Goal: Task Accomplishment & Management: Use online tool/utility

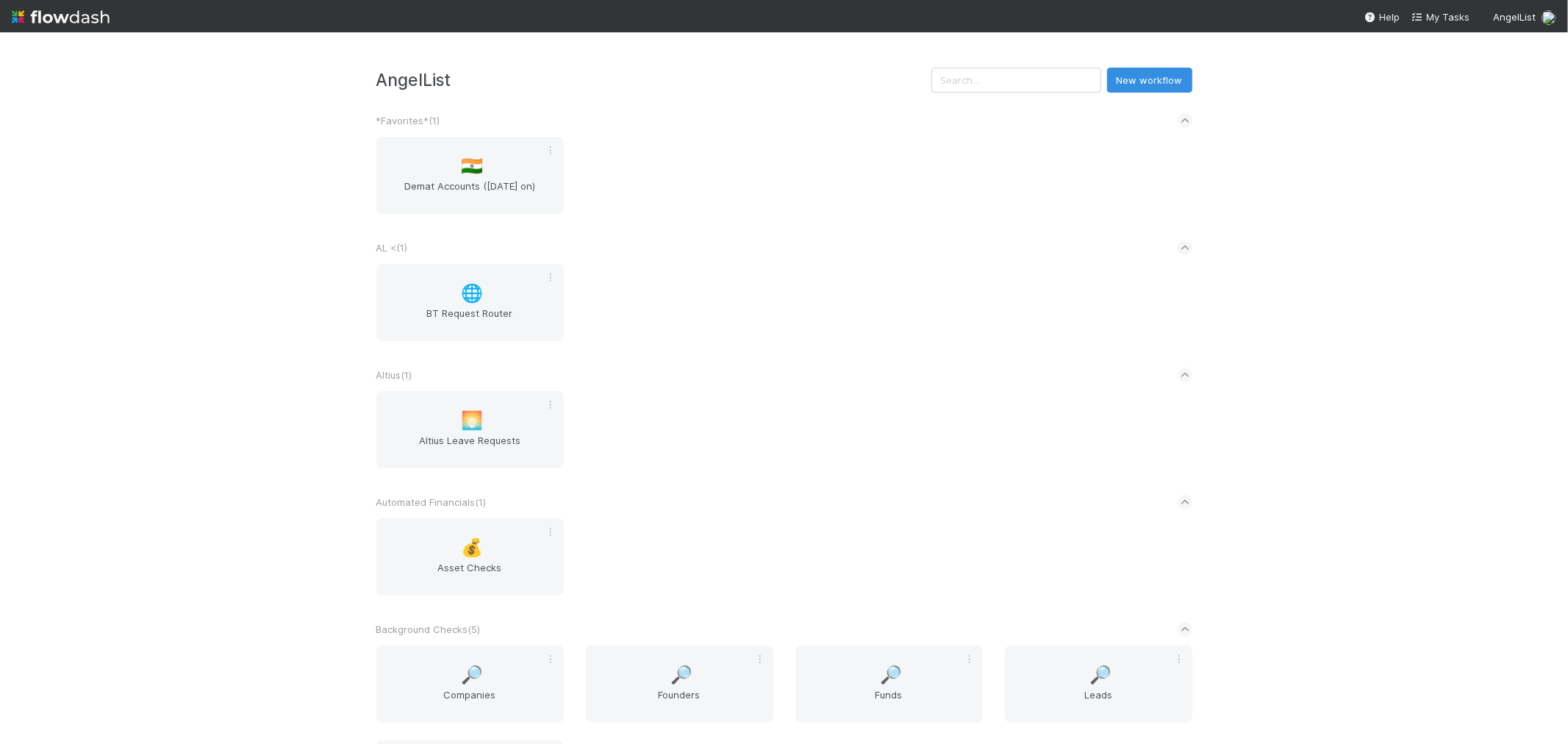
click at [826, 370] on div "Altius ( 1 )" at bounding box center [785, 375] width 816 height 32
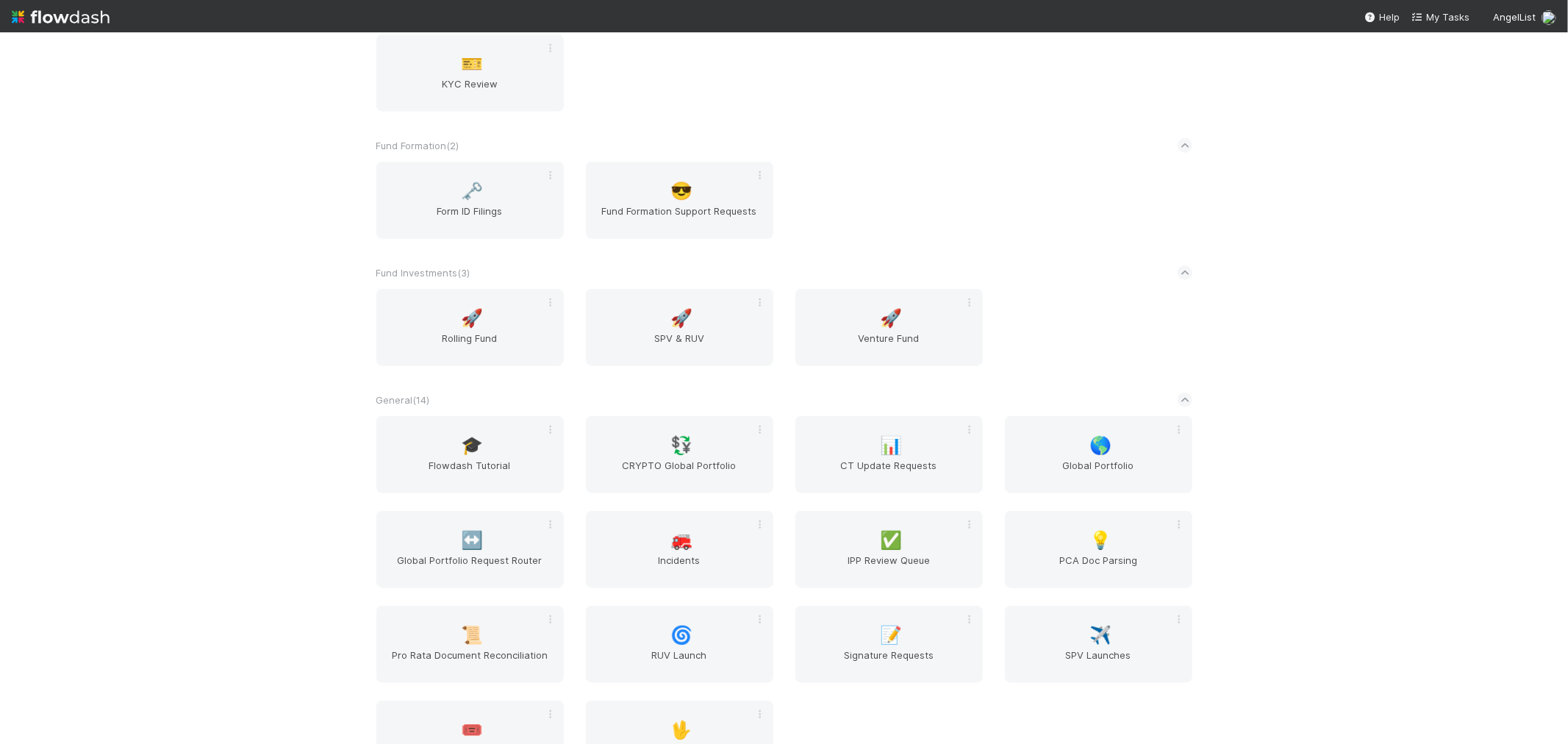
scroll to position [1306, 0]
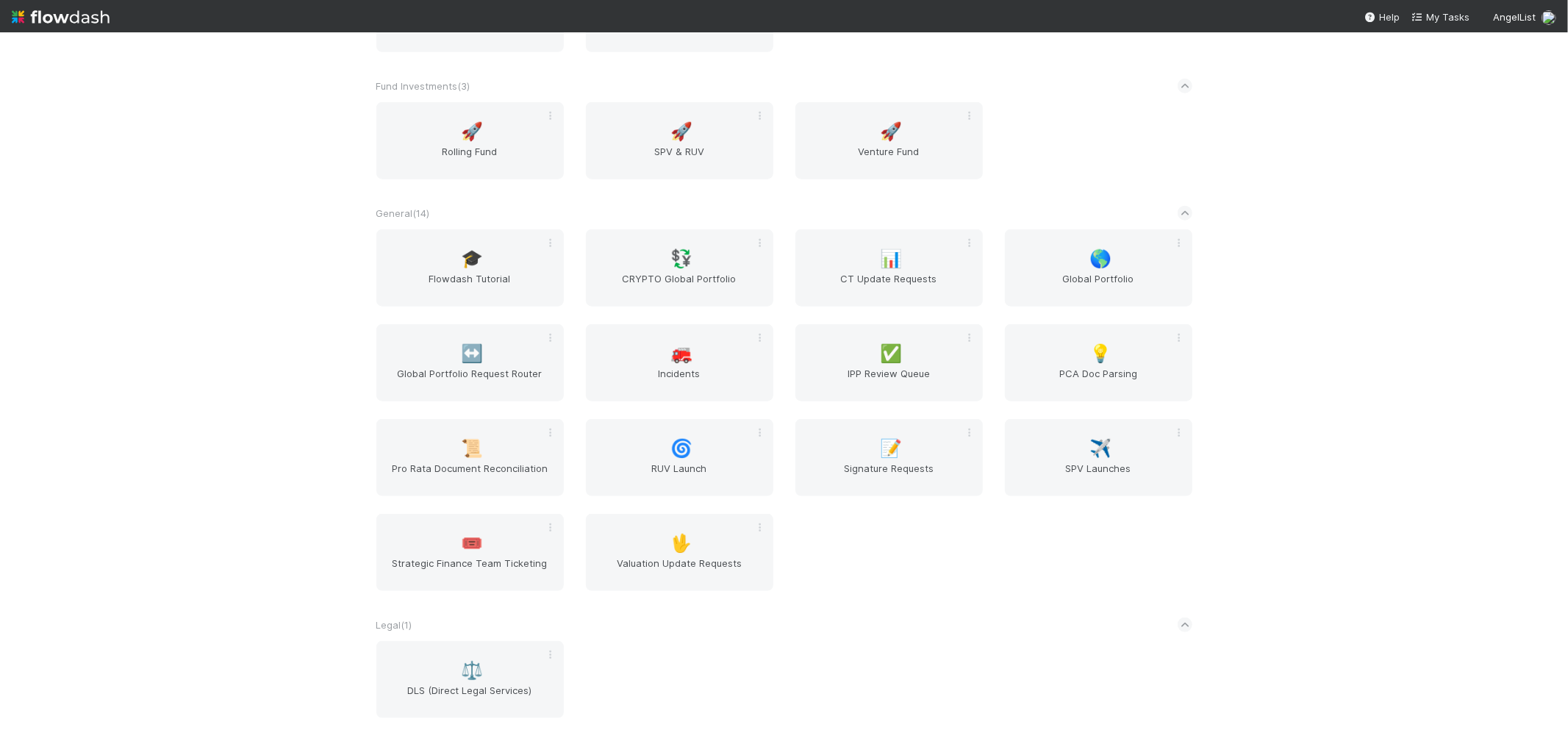
click at [1408, 345] on div "AngelList New workflow *Favorites* ( 1 ) 🇮🇳 Demat Accounts ([DATE] on) AL < ( 1…" at bounding box center [784, 388] width 1568 height 712
click at [918, 377] on span "IPP Review Queue" at bounding box center [889, 380] width 176 height 29
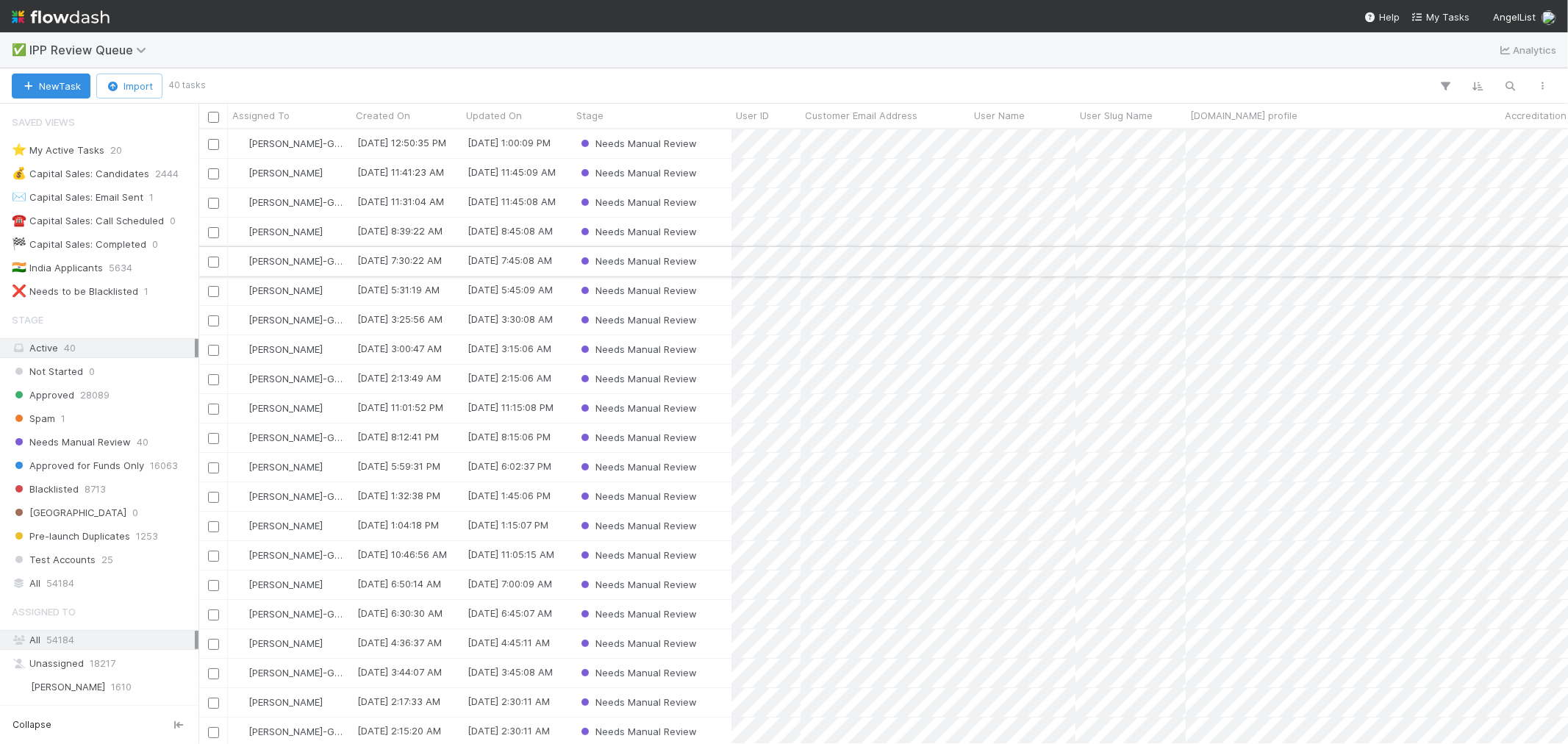
scroll to position [12, 12]
click at [96, 156] on div "⭐ My Active Tasks" at bounding box center [58, 151] width 92 height 18
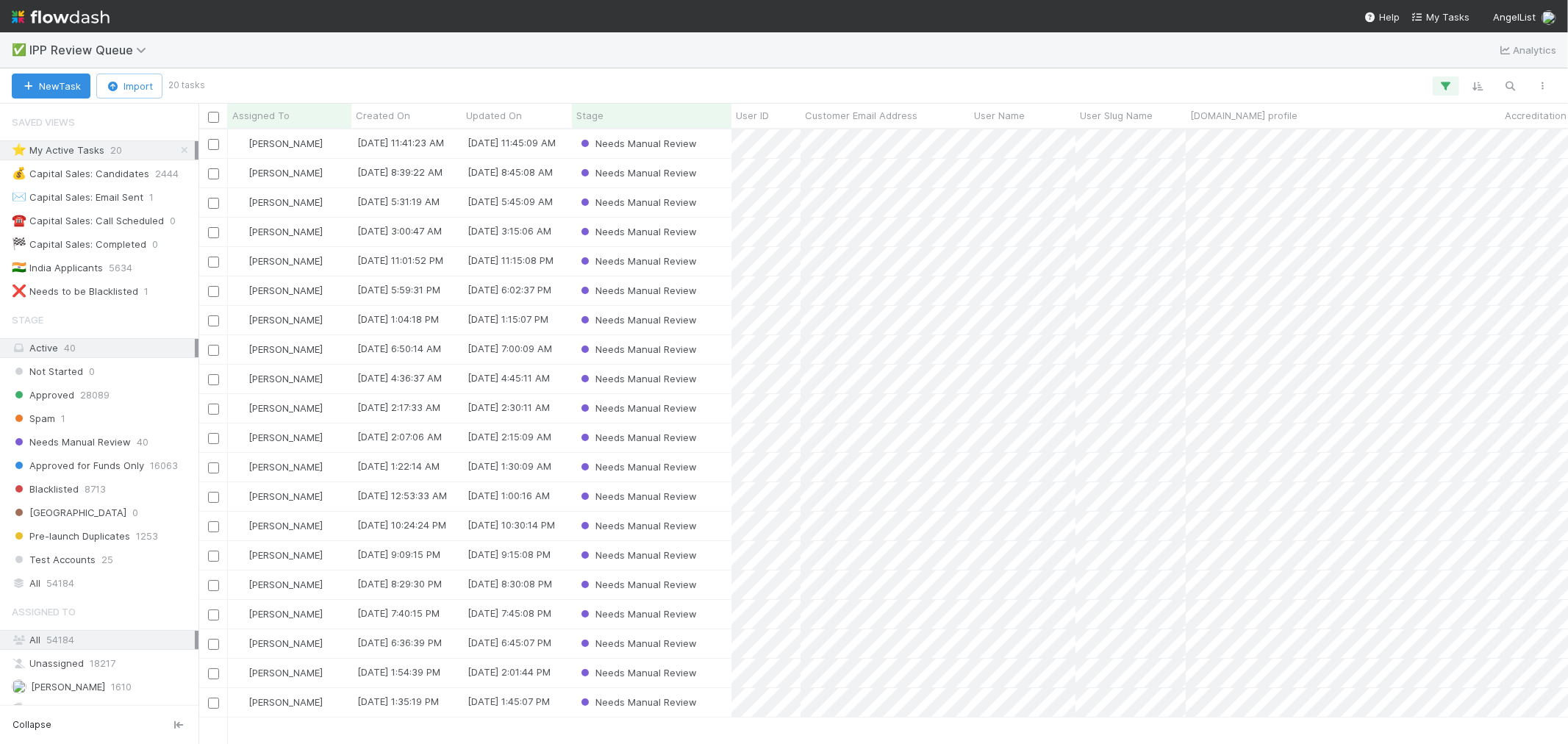
scroll to position [601, 1357]
click at [725, 669] on div "Needs Manual Review" at bounding box center [652, 702] width 160 height 28
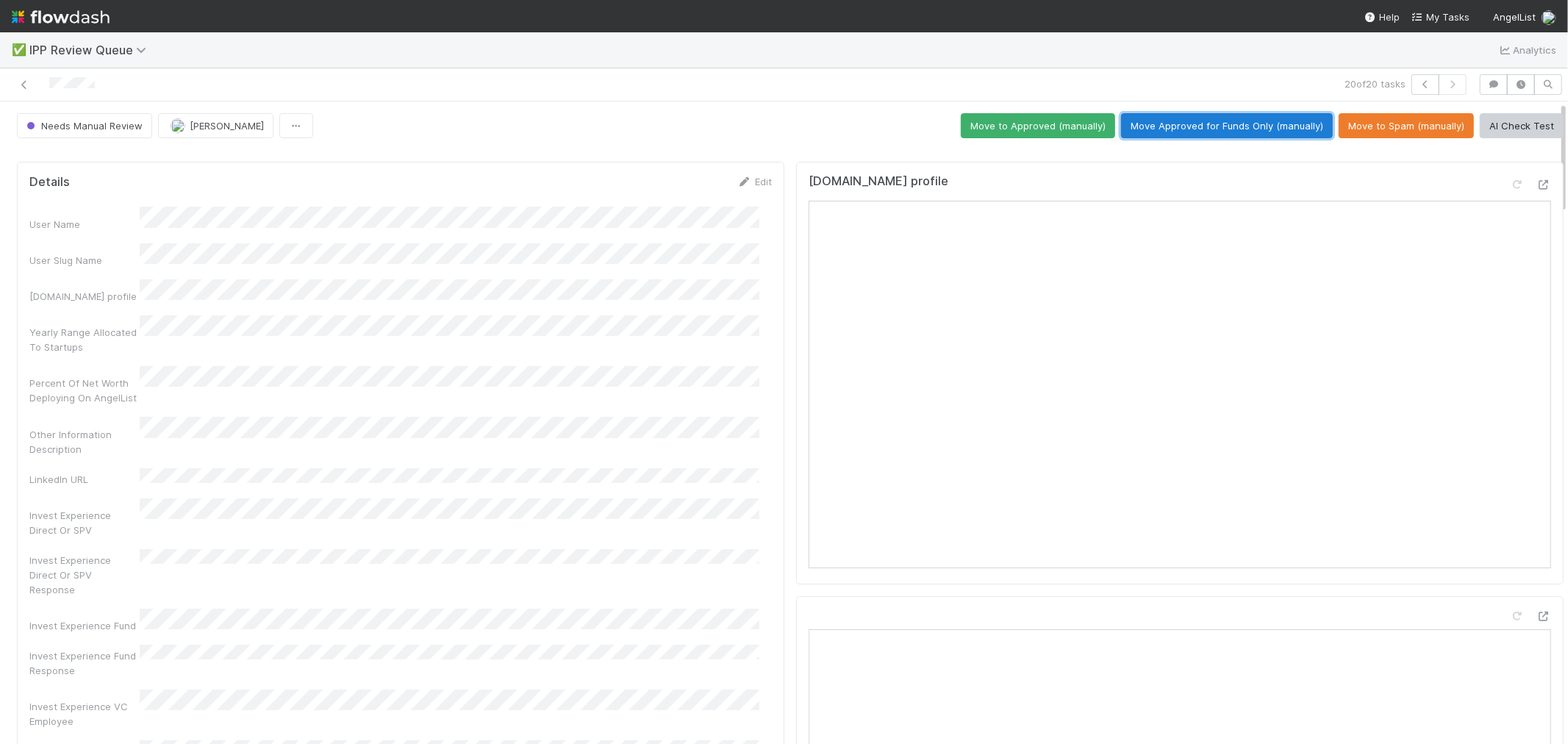
click at [1226, 136] on button "Move Approved for Funds Only (manually)" at bounding box center [1226, 125] width 211 height 25
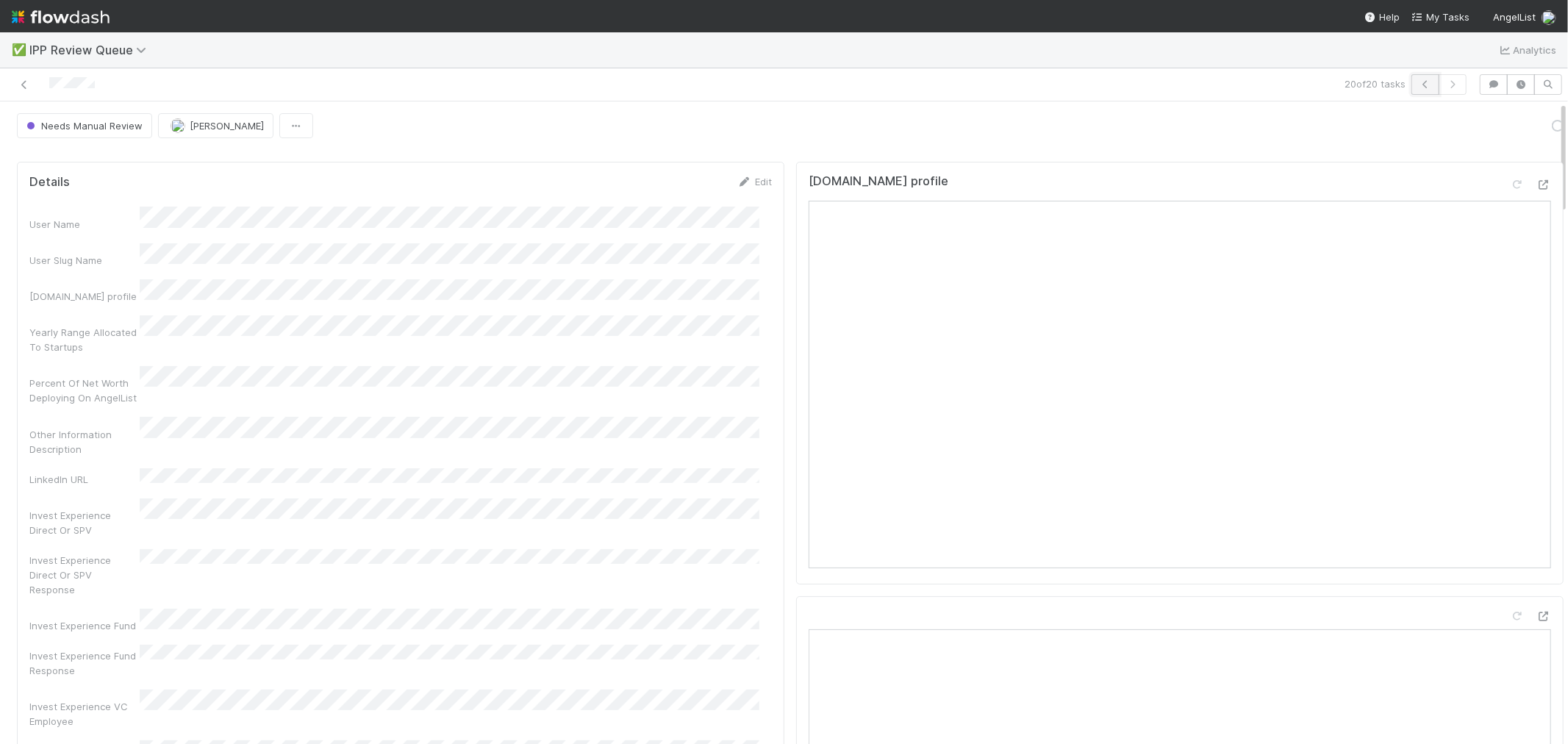
click at [1410, 88] on button "button" at bounding box center [1425, 85] width 28 height 21
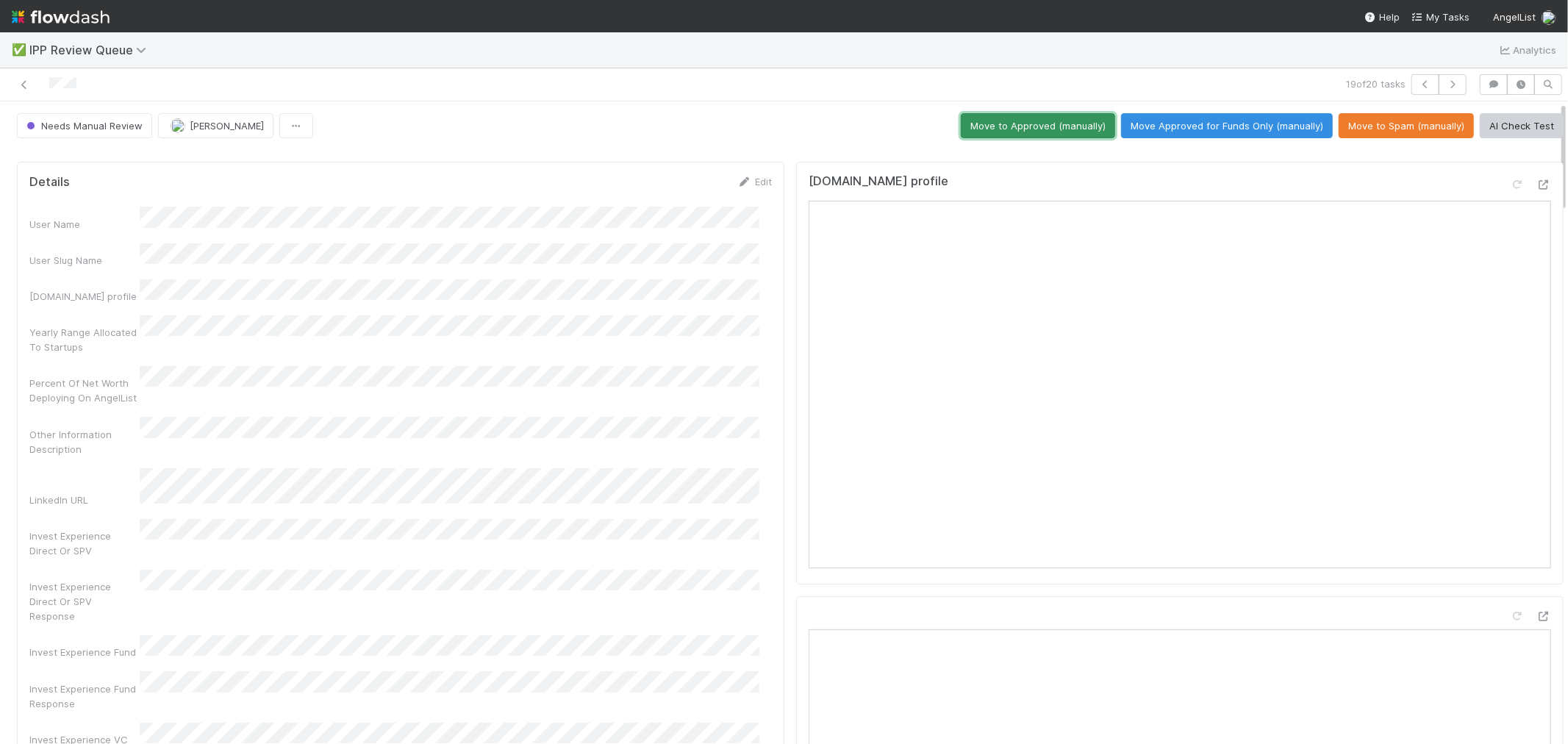
click at [979, 126] on button "Move to Approved (manually)" at bounding box center [1038, 125] width 154 height 25
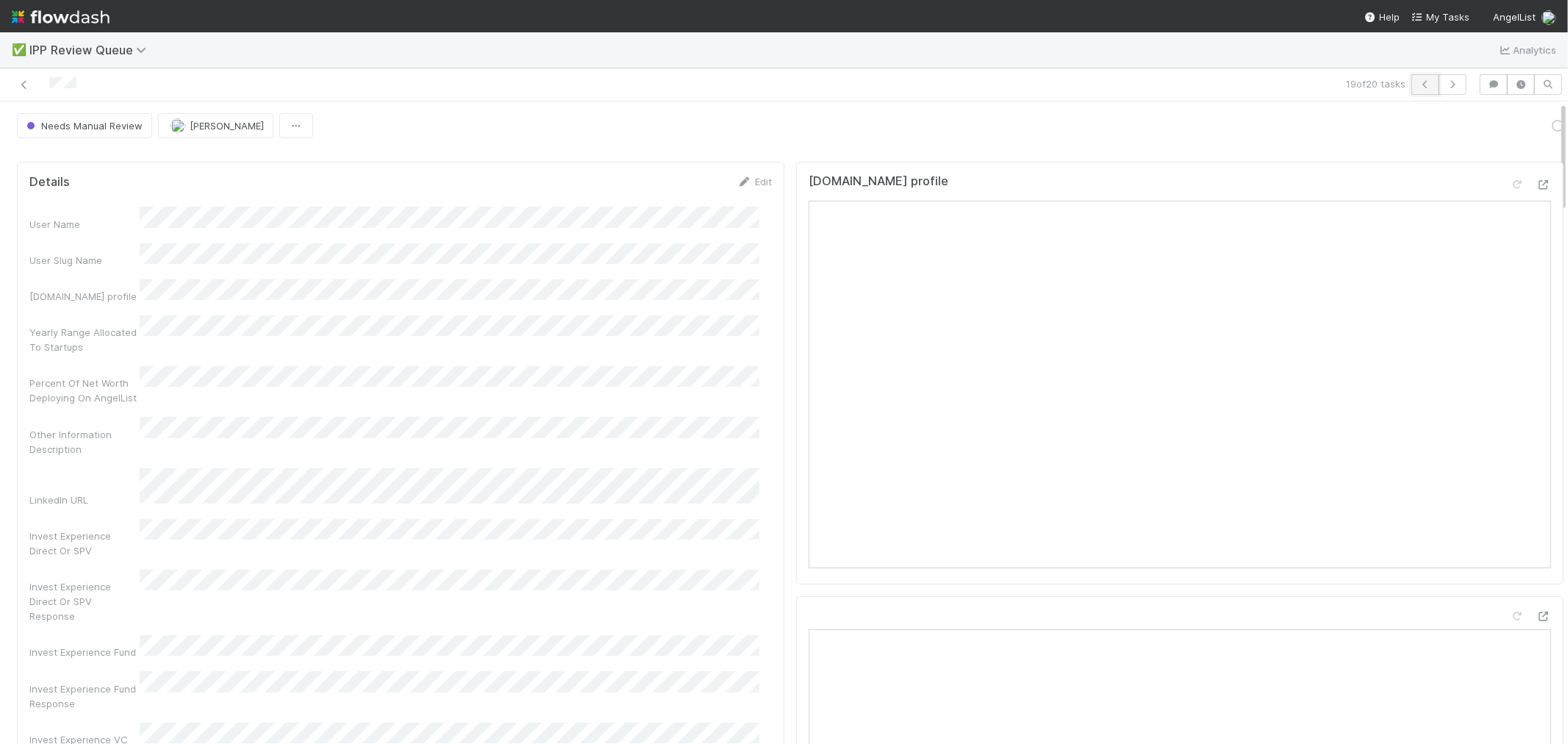
click at [1410, 85] on icon "button" at bounding box center [1425, 84] width 15 height 8
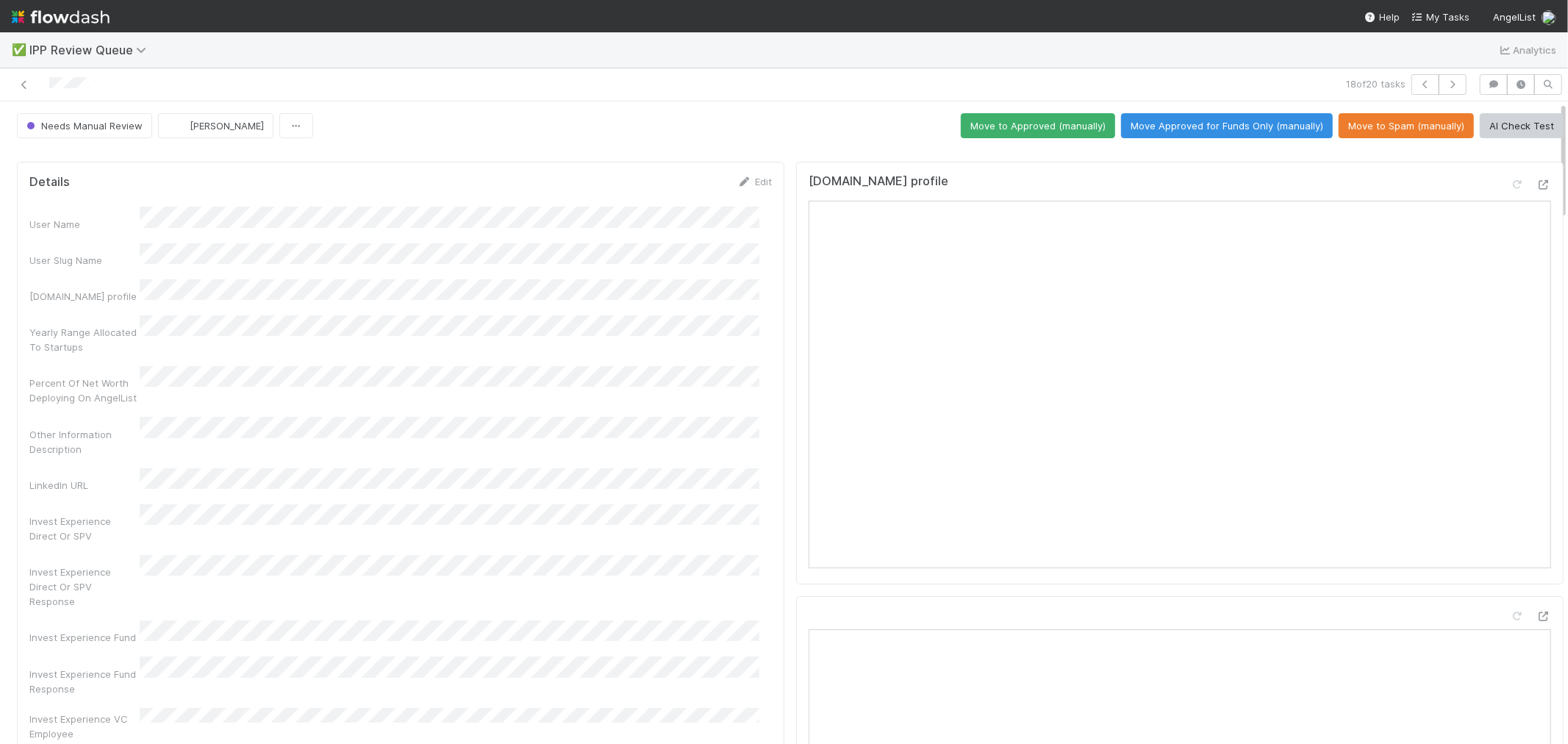
click at [1061, 135] on button "Move to Approved (manually)" at bounding box center [1038, 125] width 154 height 25
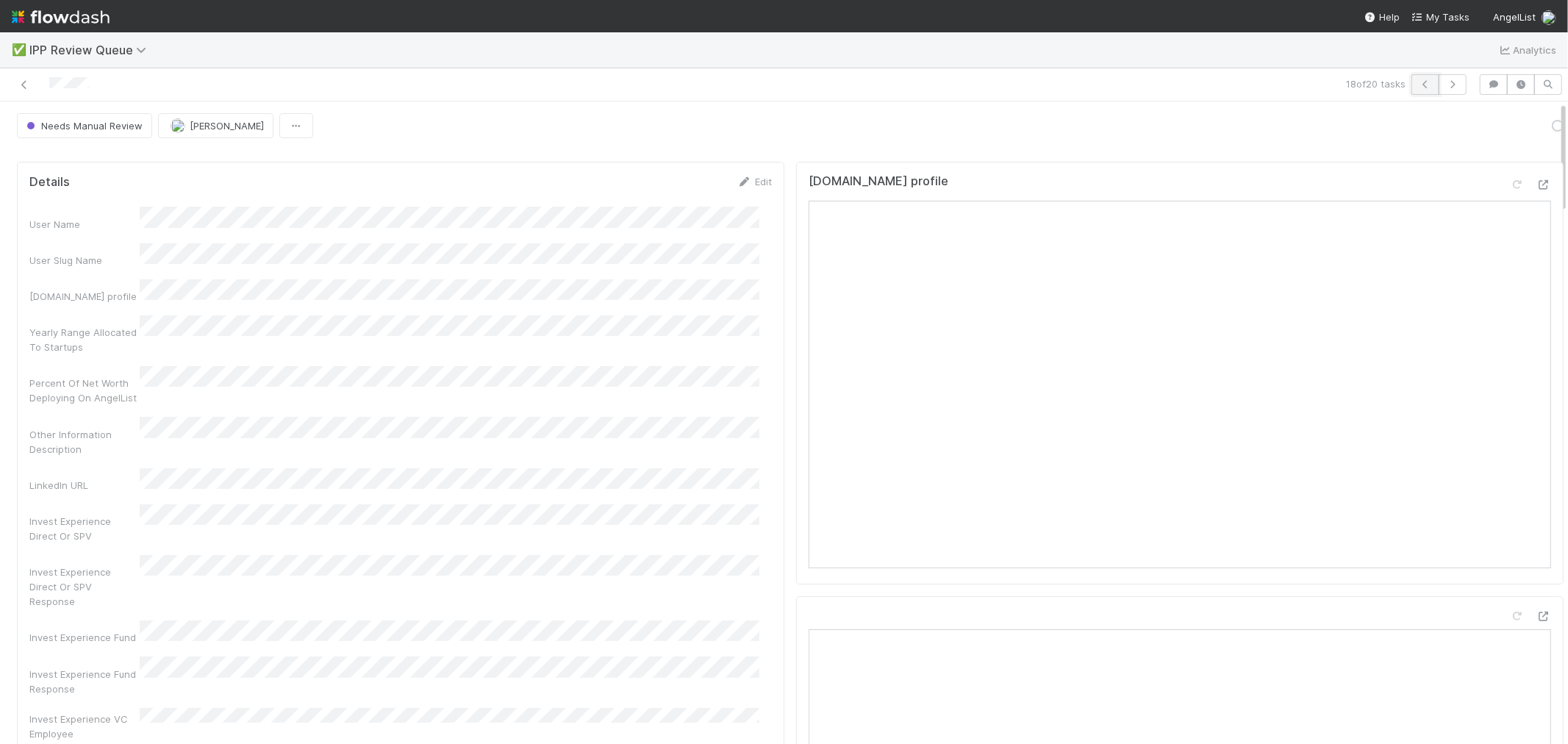
click at [1410, 88] on icon "button" at bounding box center [1425, 84] width 15 height 8
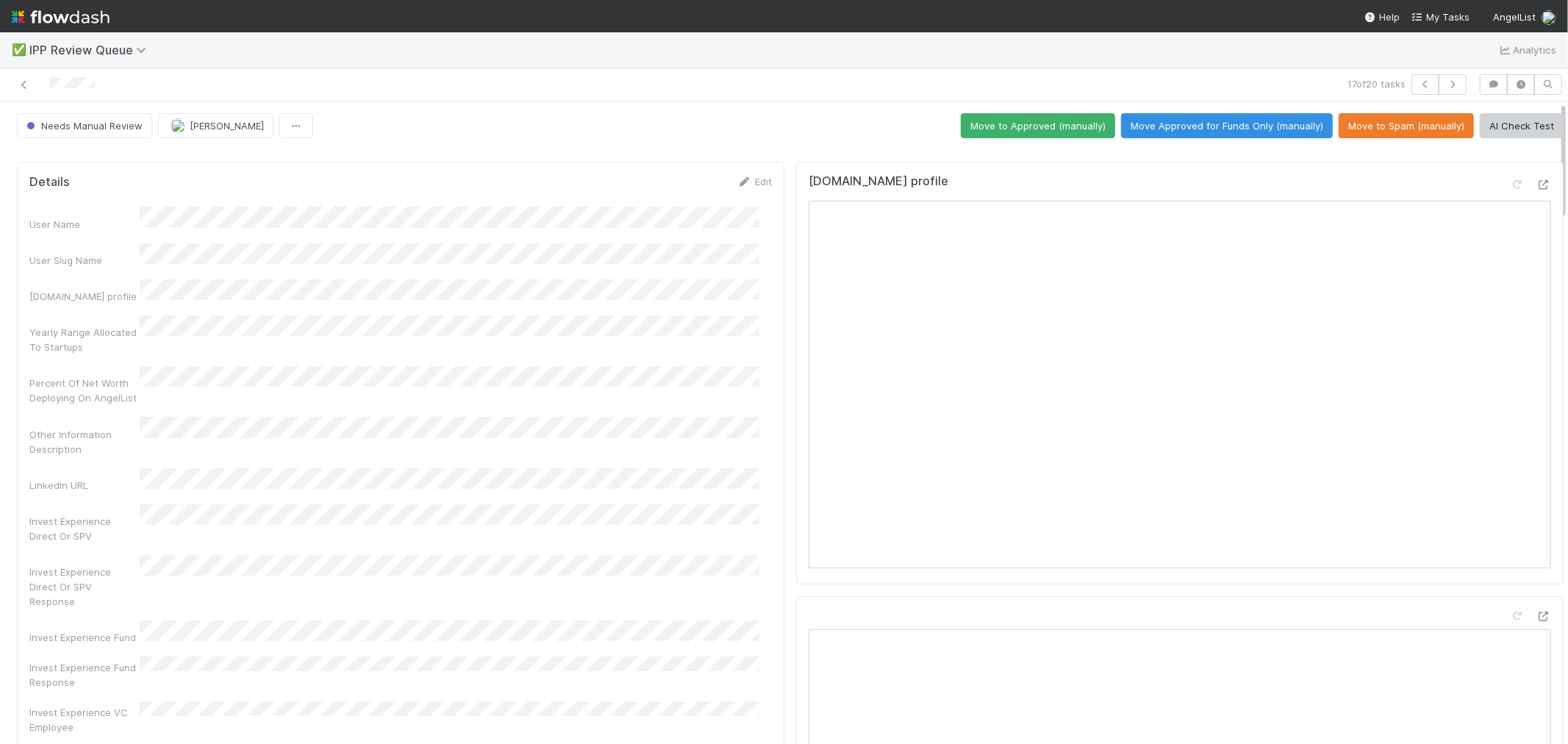
click at [535, 504] on div "Invest Experience Direct Or SPV" at bounding box center [400, 523] width 742 height 39
click at [1353, 116] on button "Move to Spam (manually)" at bounding box center [1406, 125] width 135 height 25
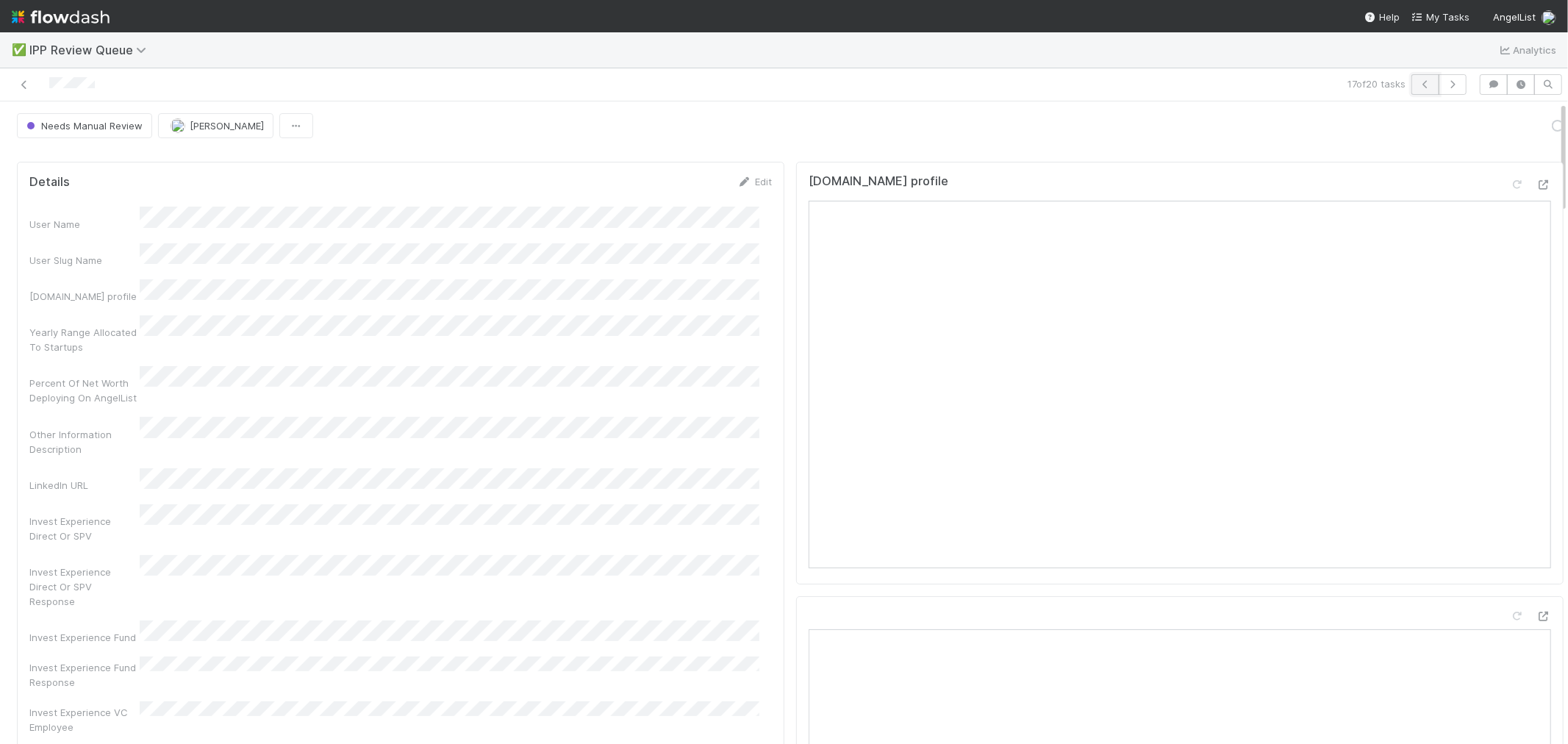
click at [1410, 83] on icon "button" at bounding box center [1425, 84] width 15 height 8
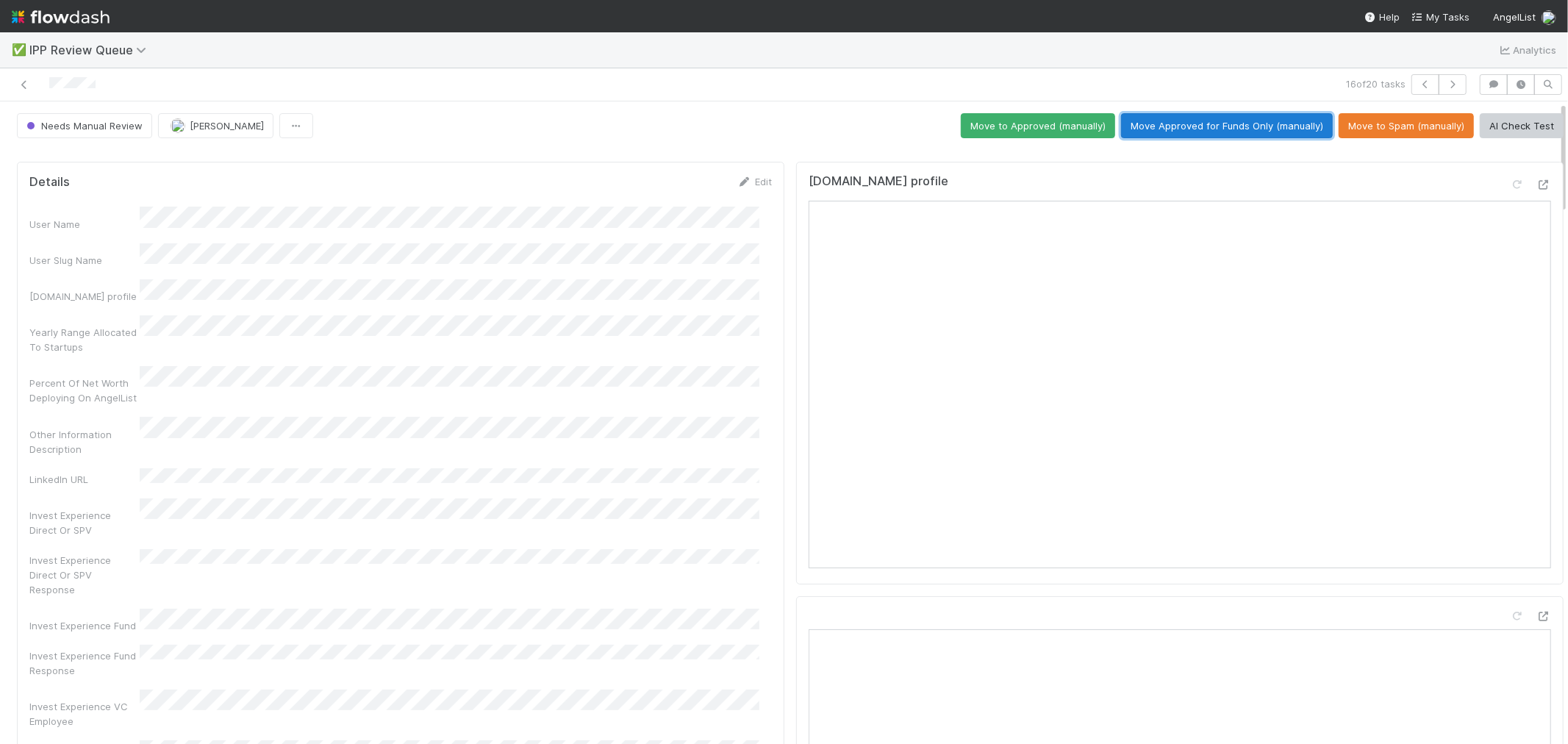
click at [1270, 127] on button "Move Approved for Funds Only (manually)" at bounding box center [1226, 125] width 211 height 25
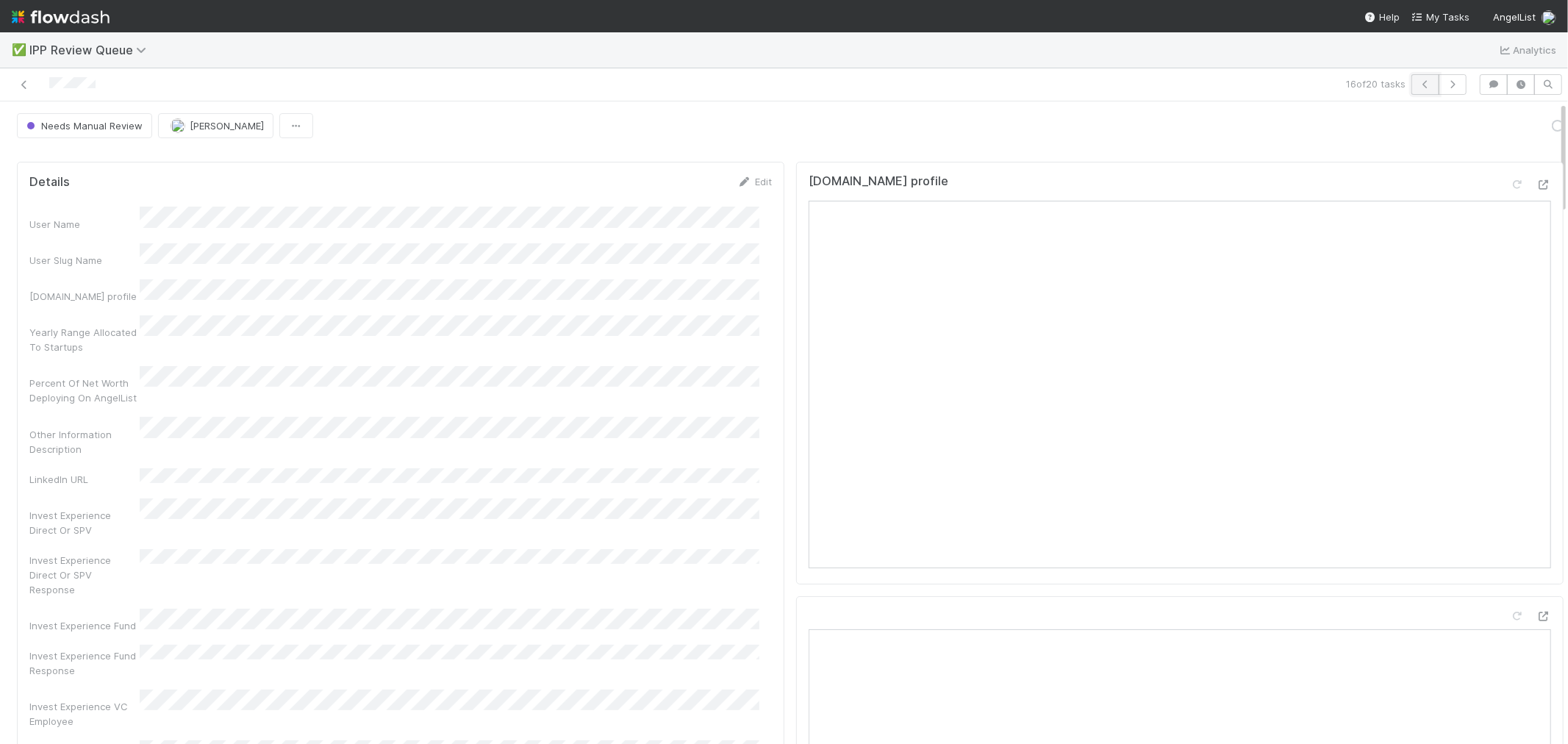
click at [1410, 83] on icon "button" at bounding box center [1425, 84] width 15 height 8
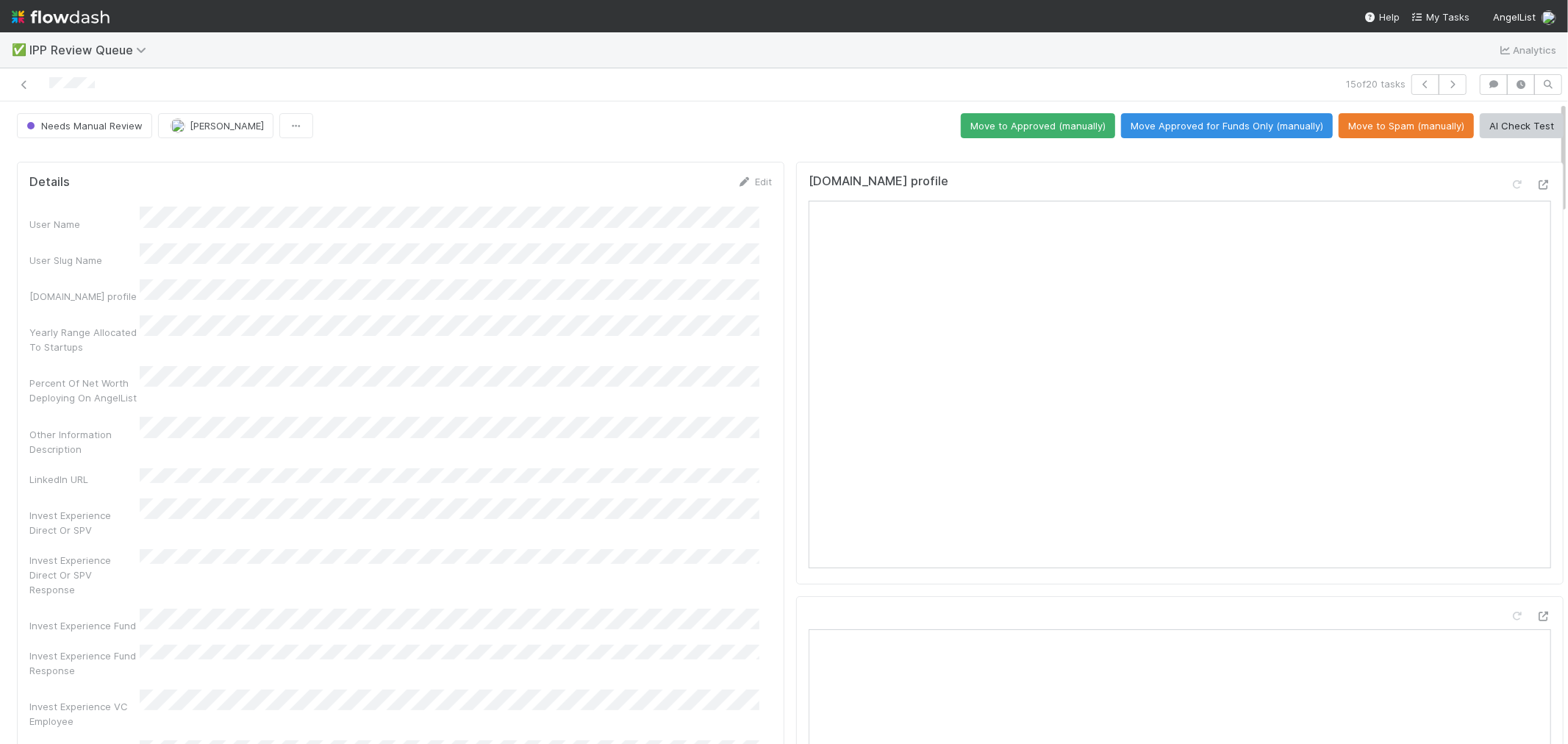
click at [1251, 132] on button "Move Approved for Funds Only (manually)" at bounding box center [1226, 125] width 211 height 25
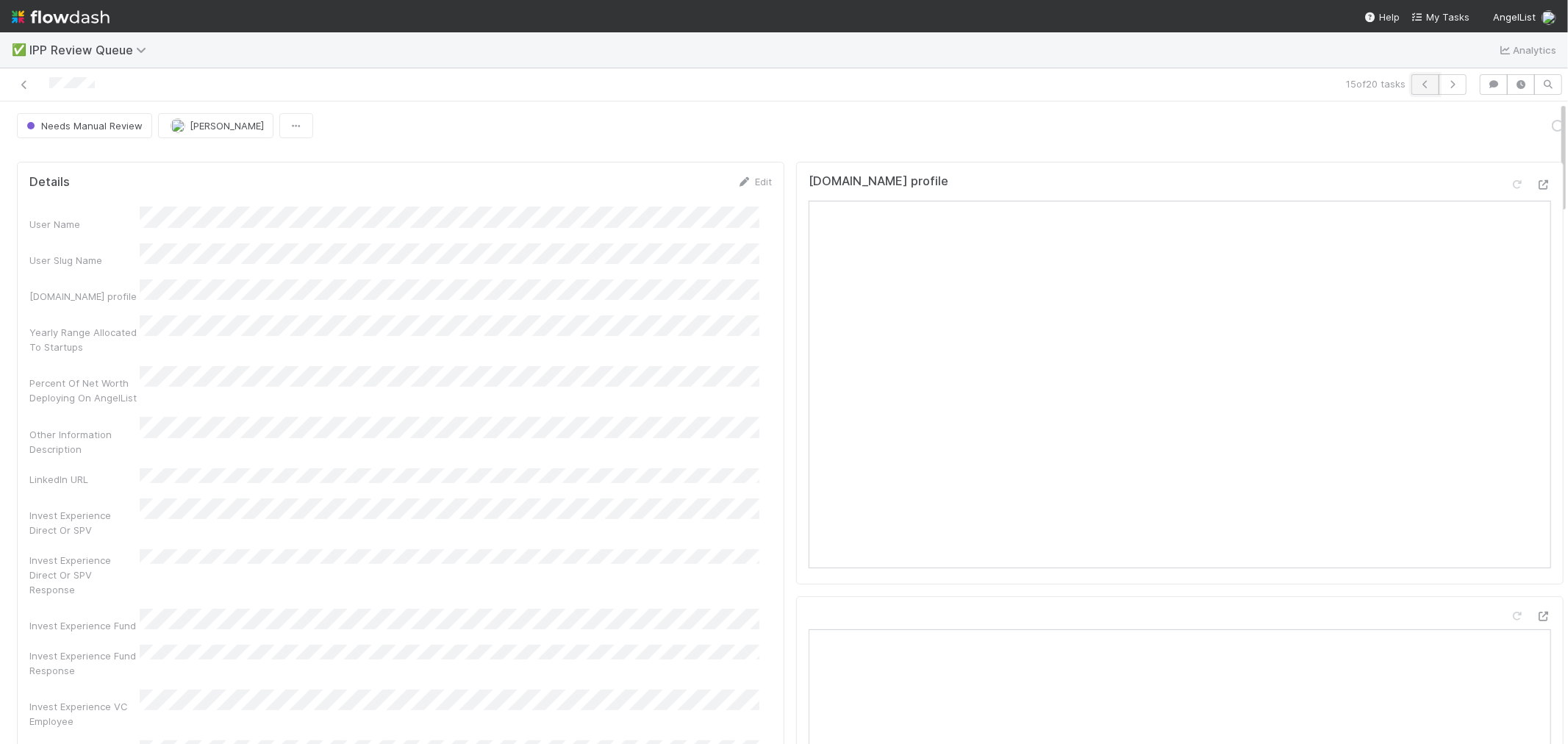
click at [1410, 81] on icon "button" at bounding box center [1425, 84] width 15 height 8
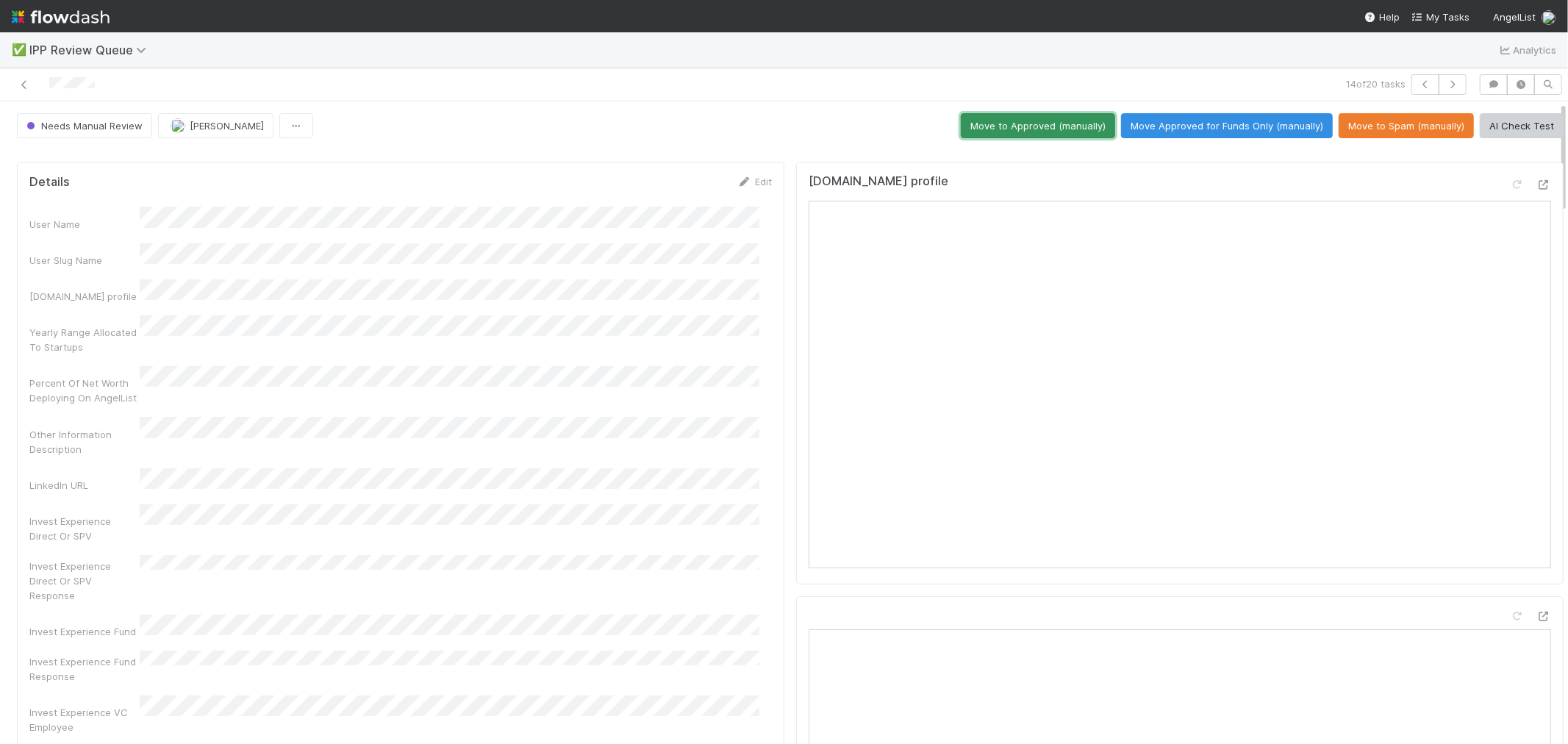
click at [1028, 128] on button "Move to Approved (manually)" at bounding box center [1038, 125] width 154 height 25
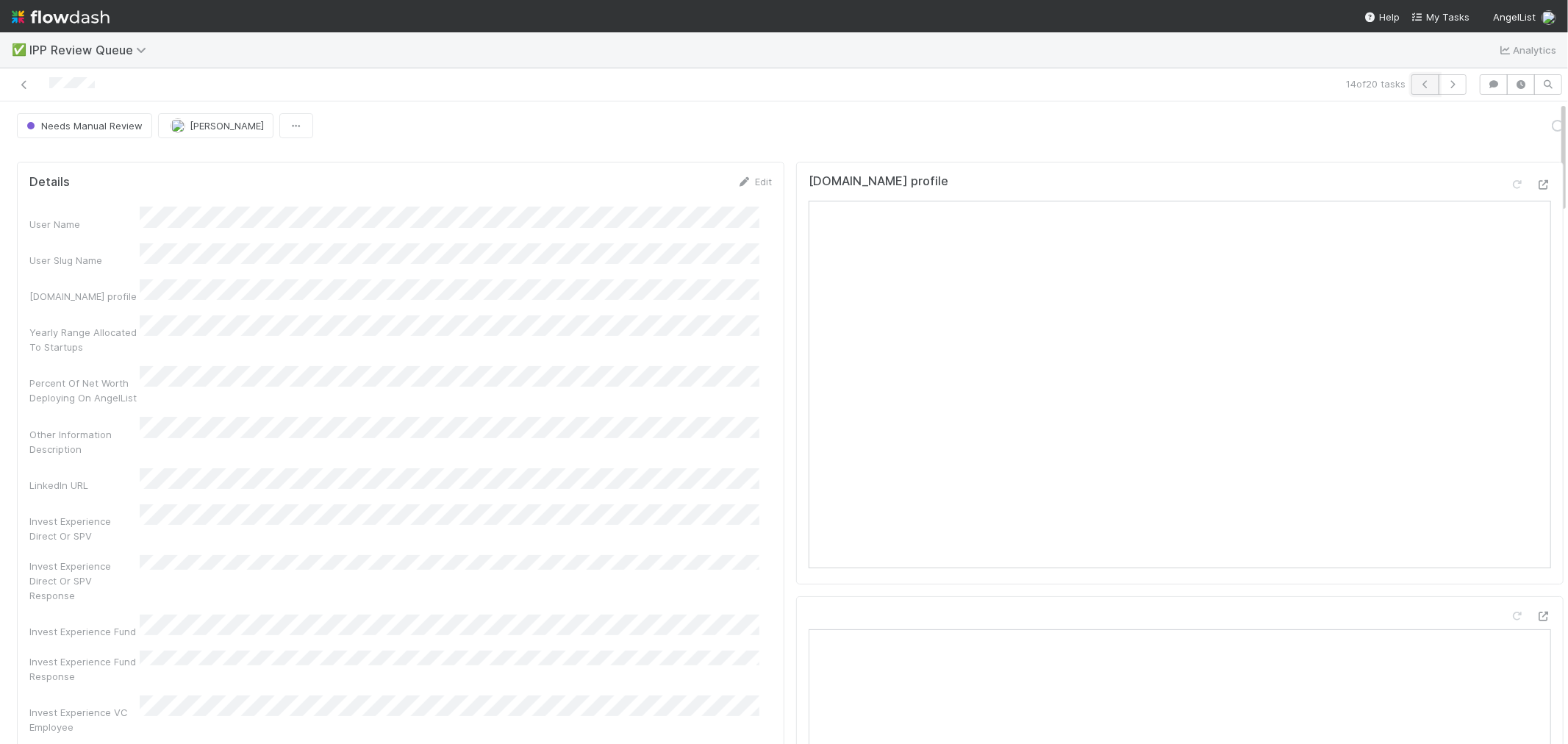
click at [1410, 82] on icon "button" at bounding box center [1425, 84] width 15 height 8
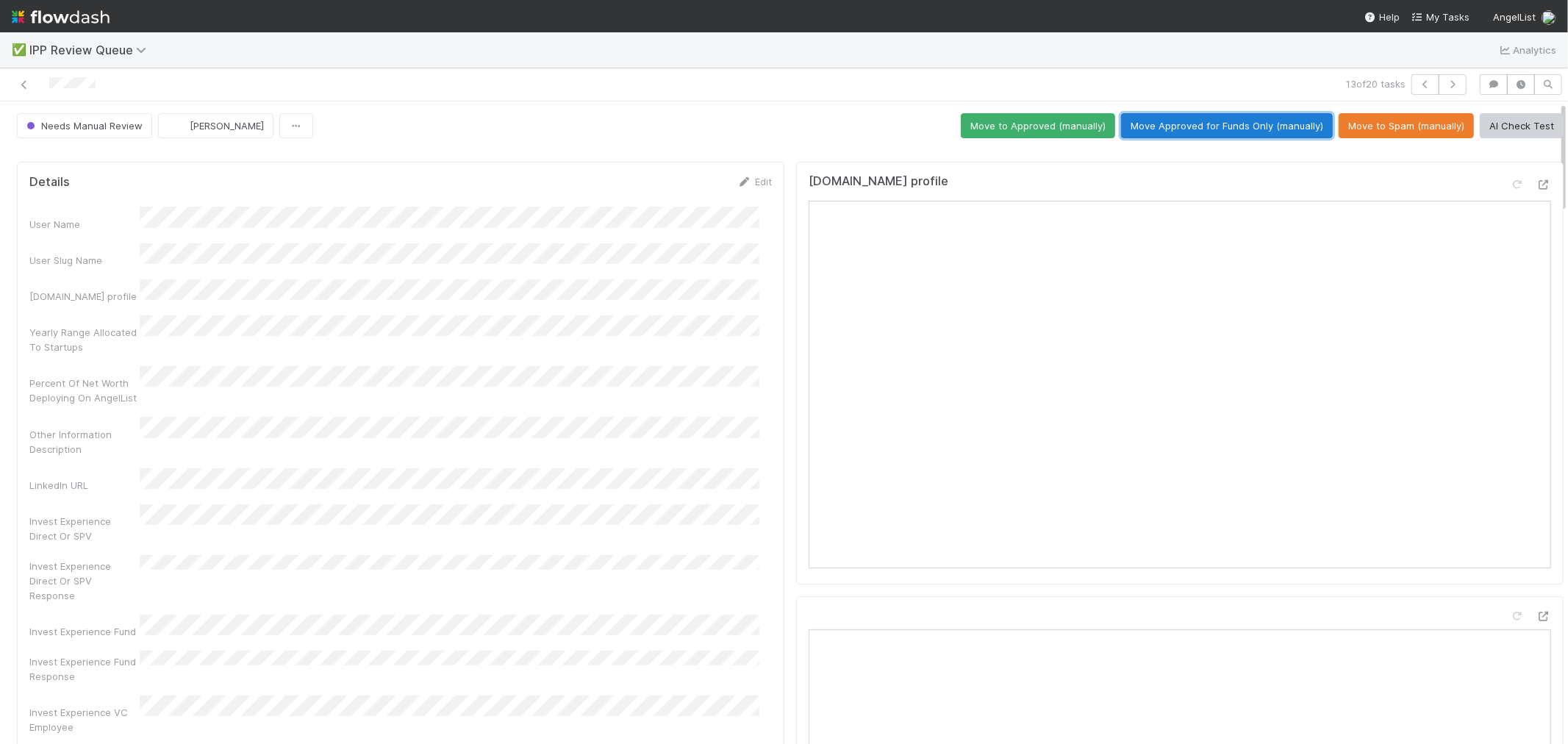
click at [1267, 134] on button "Move Approved for Funds Only (manually)" at bounding box center [1226, 125] width 211 height 25
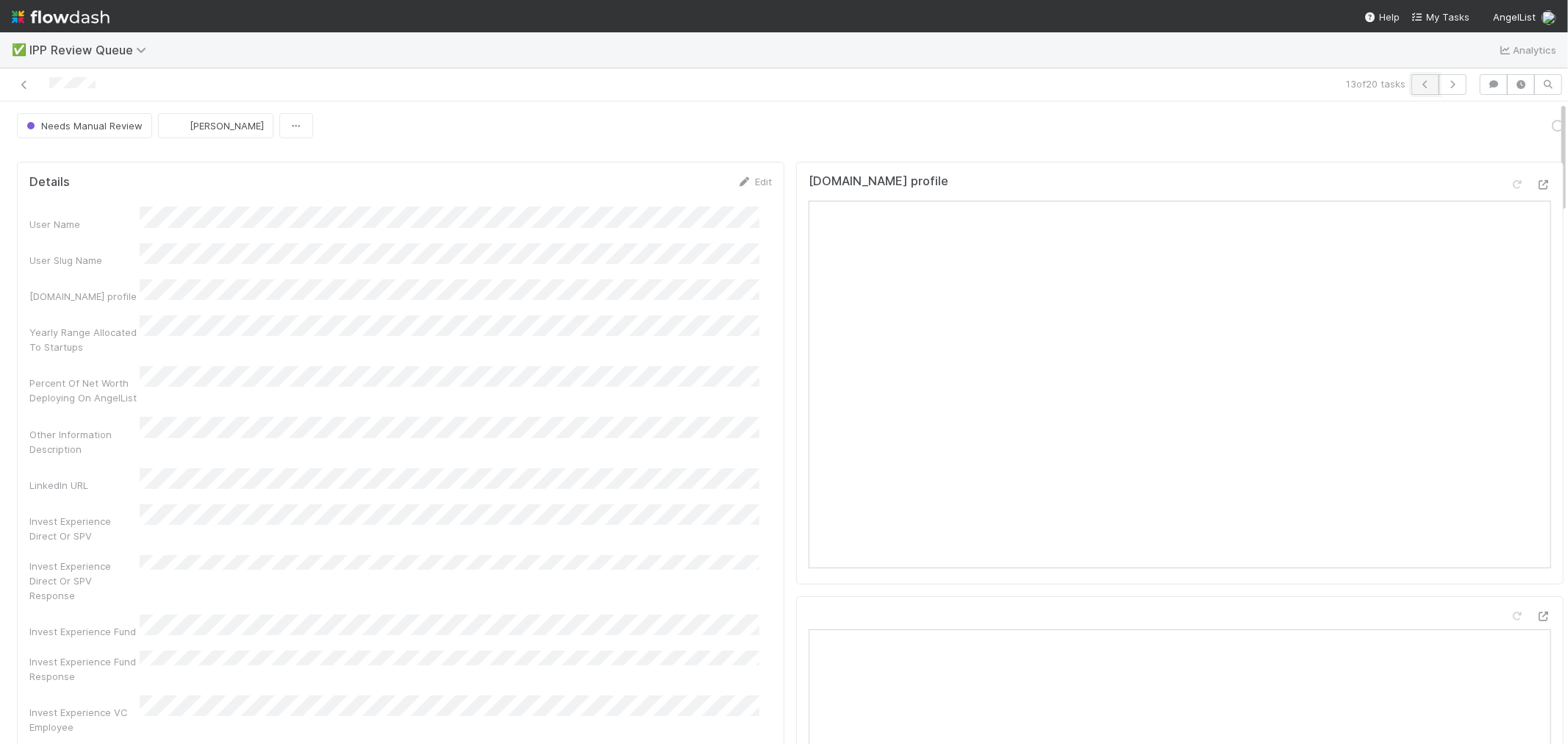
click at [1410, 90] on button "button" at bounding box center [1425, 85] width 28 height 21
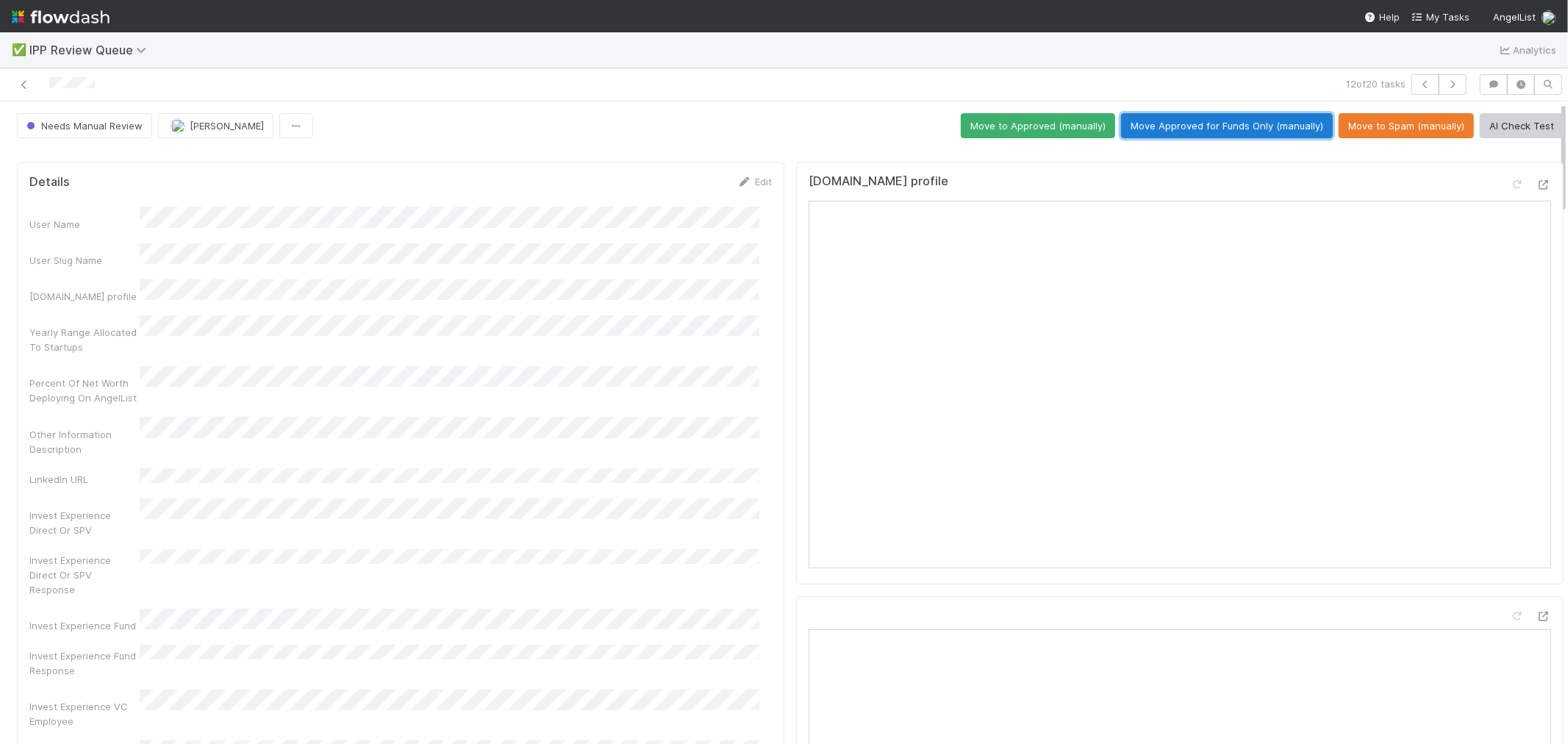
click at [1254, 126] on button "Move Approved for Funds Only (manually)" at bounding box center [1226, 125] width 211 height 25
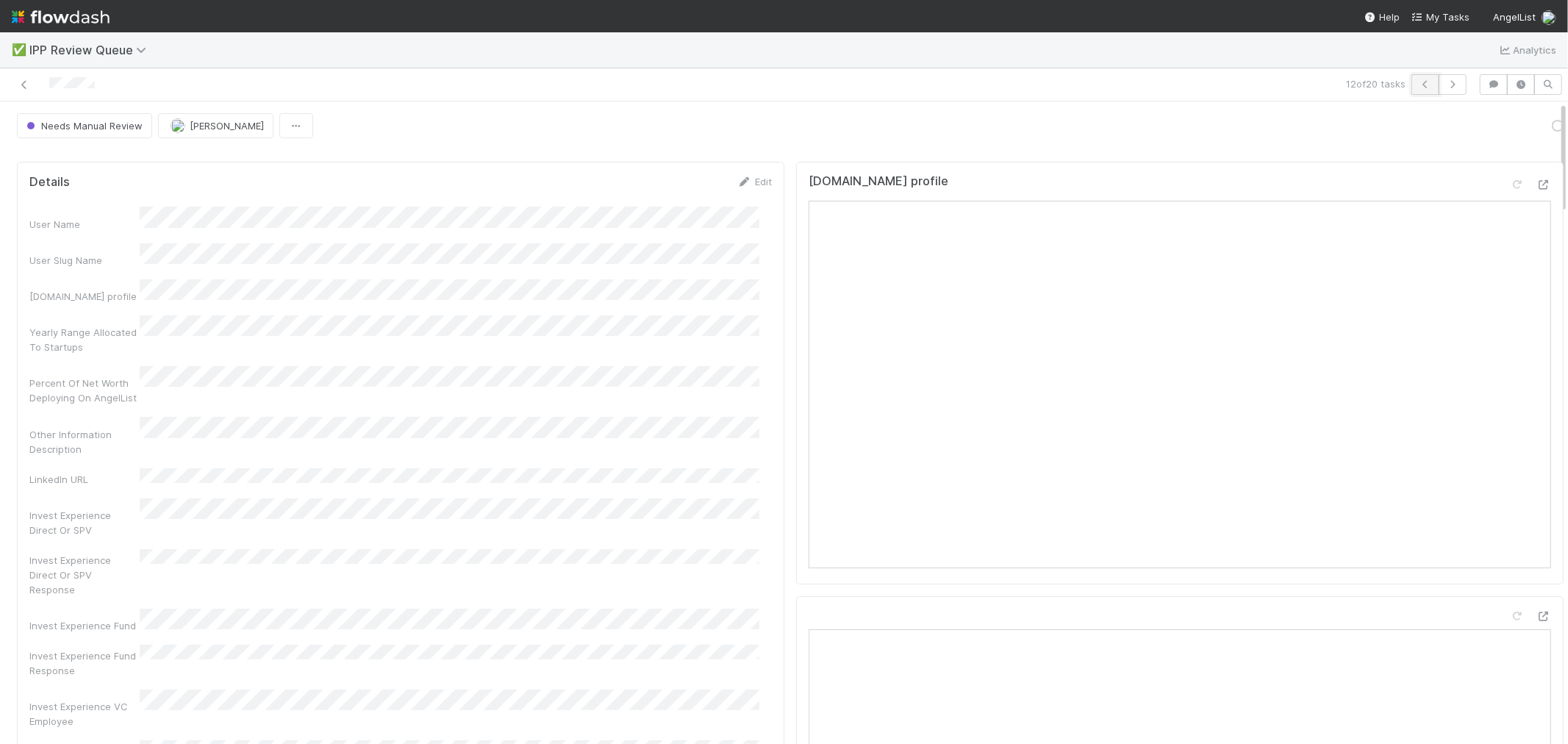
click at [1410, 86] on icon "button" at bounding box center [1425, 84] width 15 height 8
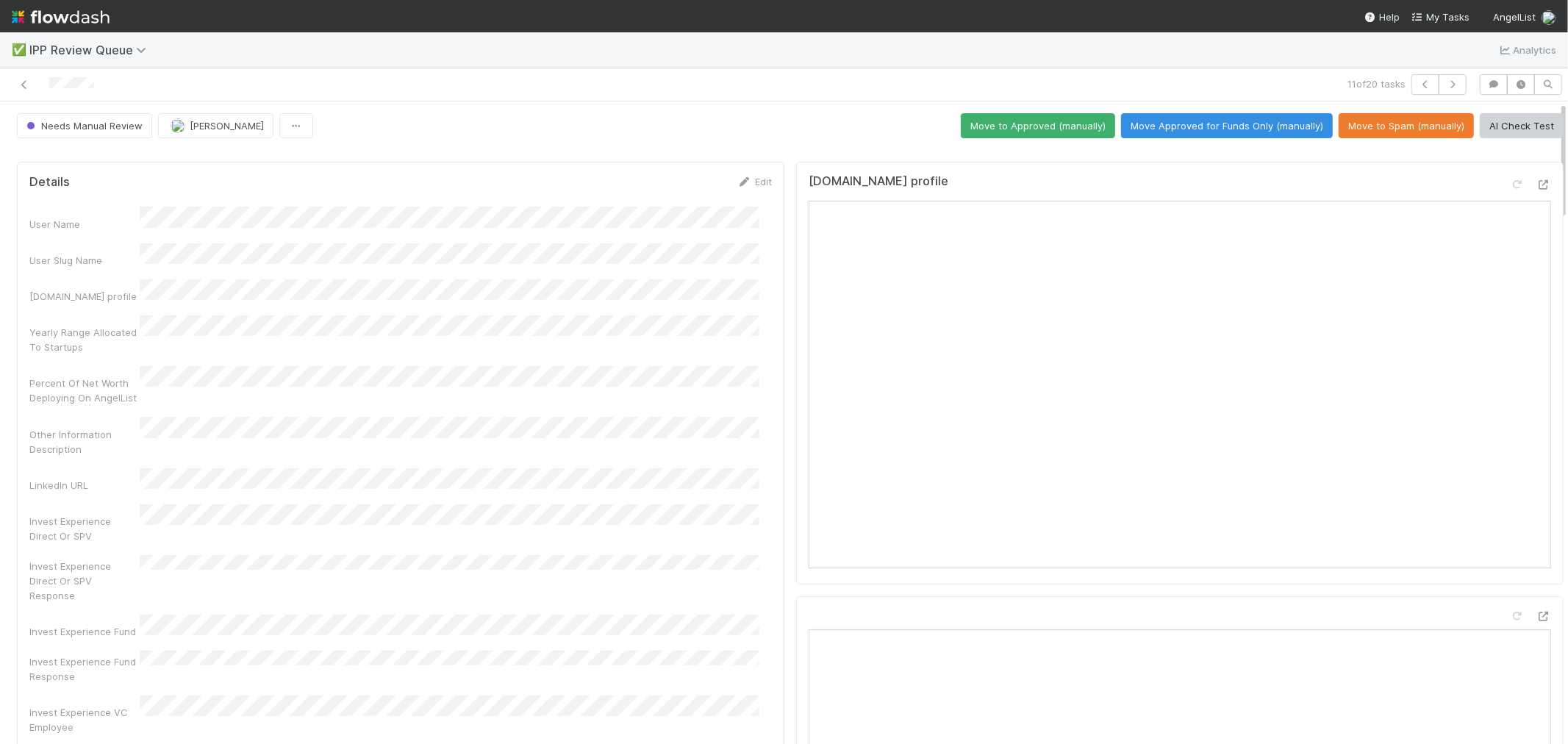
click at [1291, 131] on button "Move Approved for Funds Only (manually)" at bounding box center [1226, 125] width 211 height 25
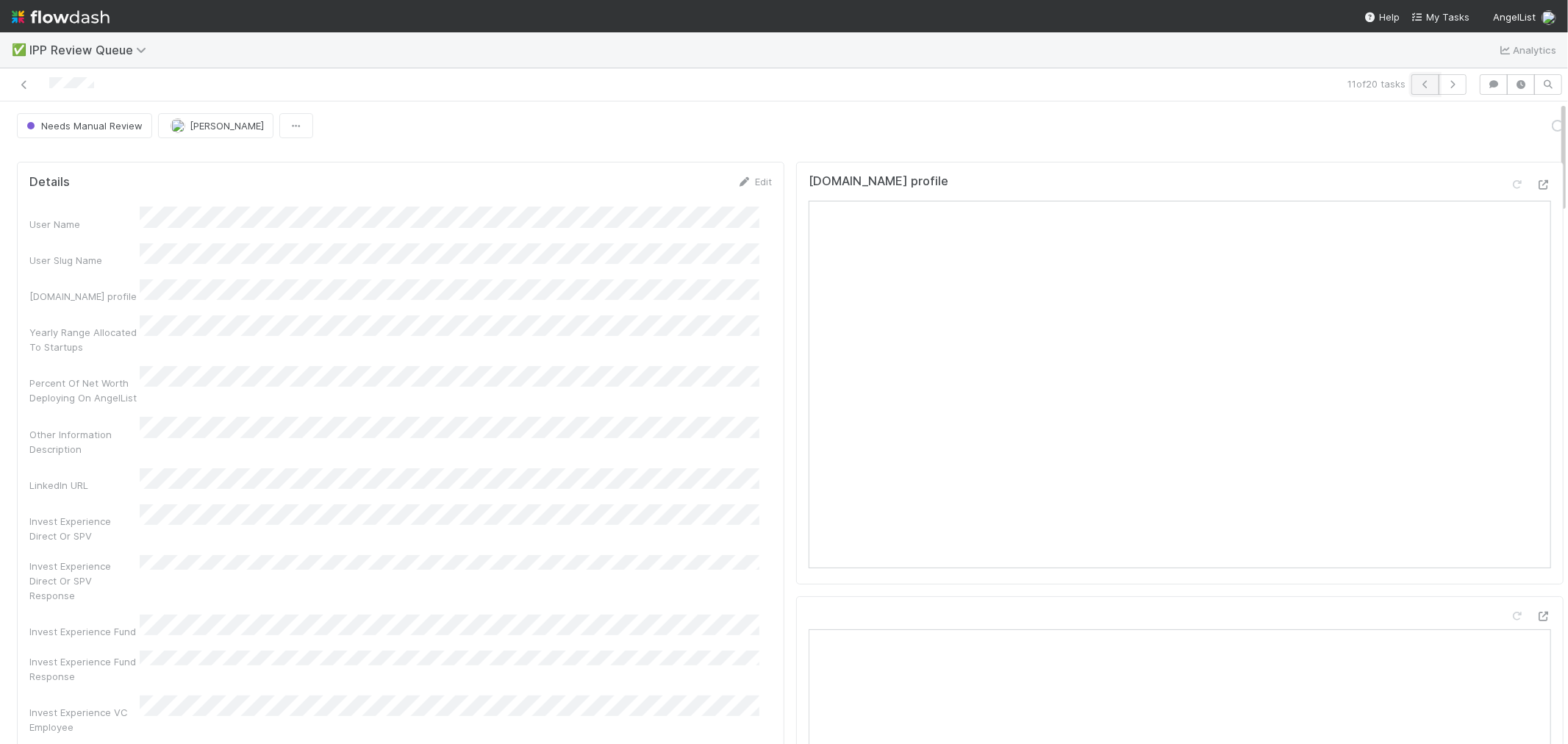
click at [1410, 85] on icon "button" at bounding box center [1425, 84] width 15 height 8
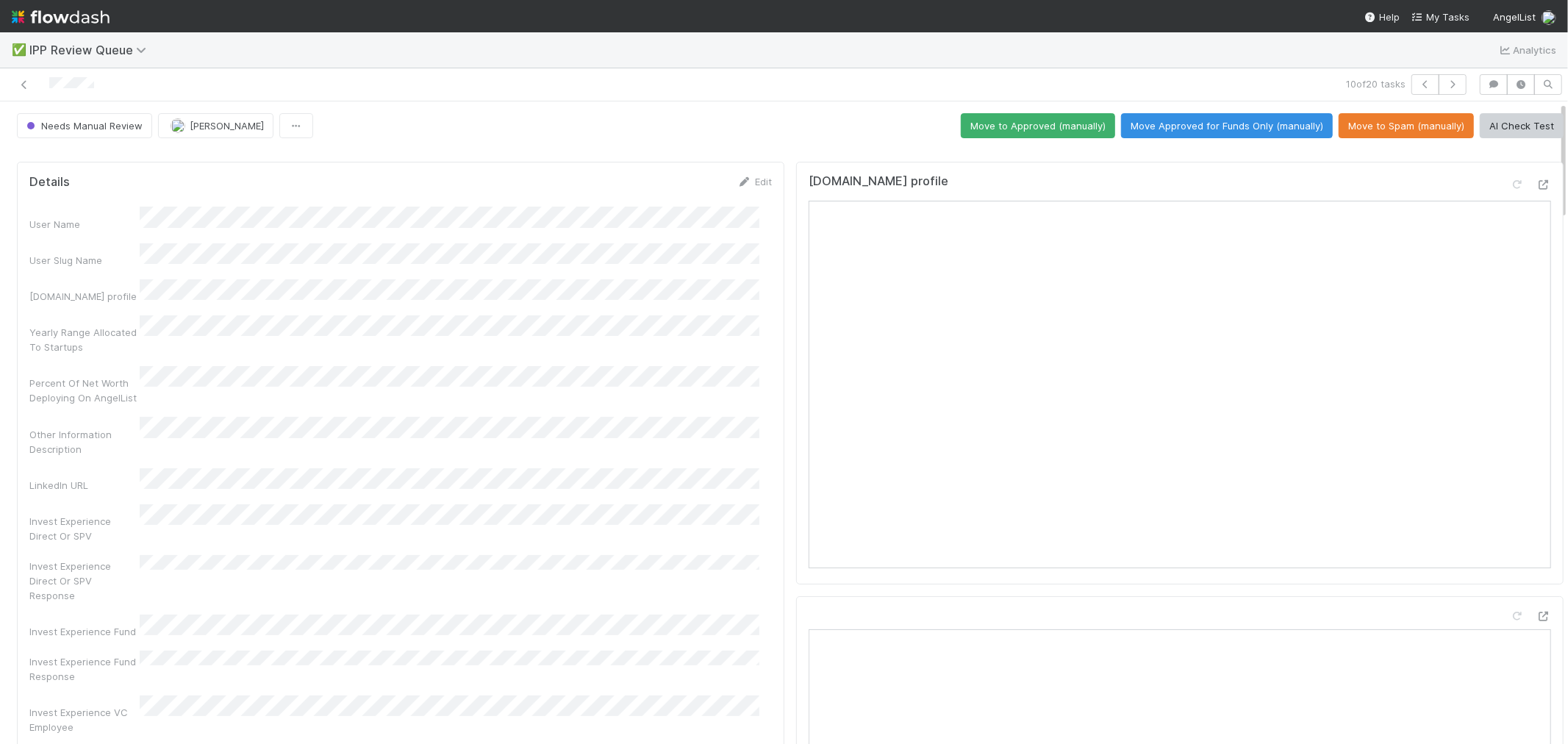
click at [1282, 121] on button "Move Approved for Funds Only (manually)" at bounding box center [1226, 125] width 211 height 25
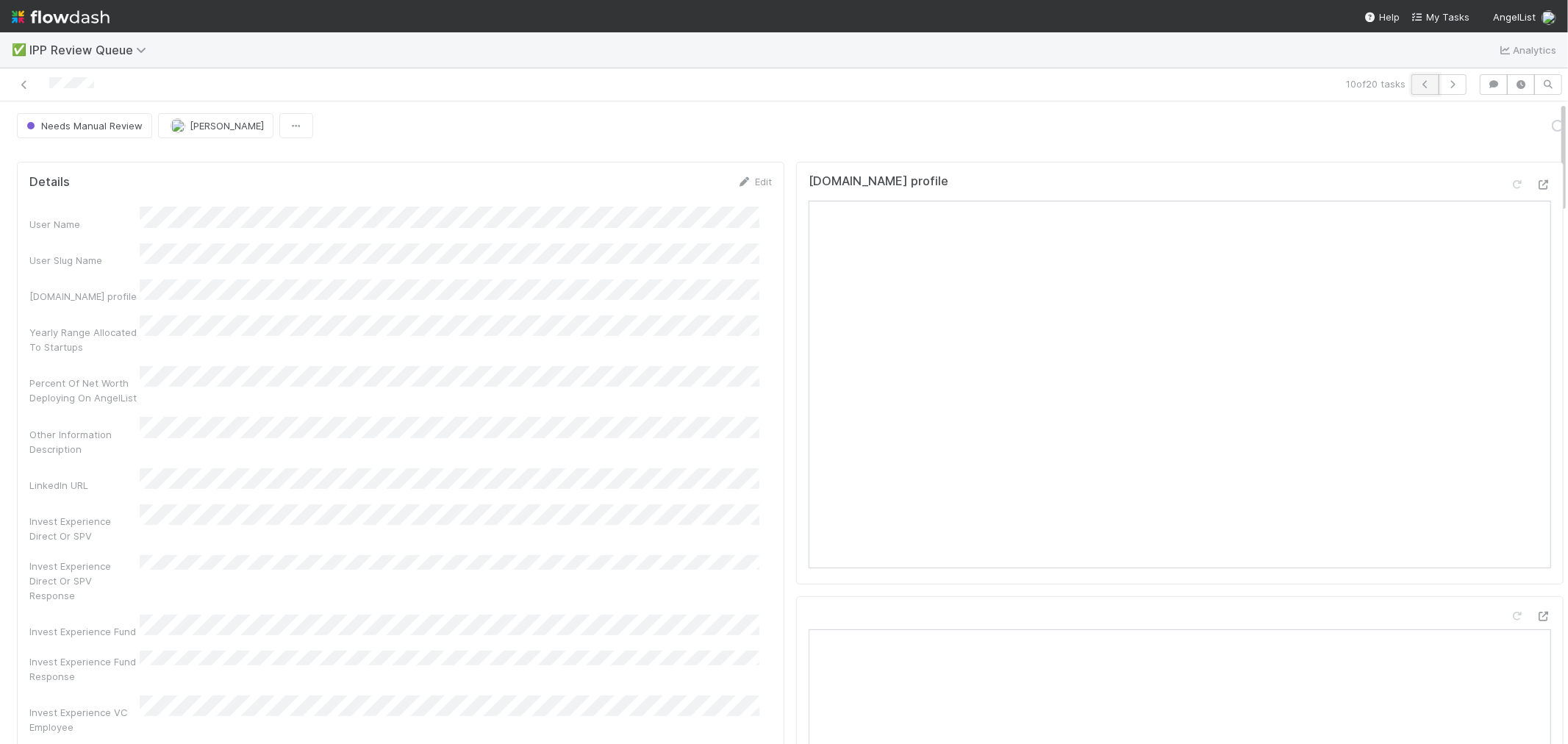
click at [1410, 78] on button "button" at bounding box center [1425, 85] width 28 height 21
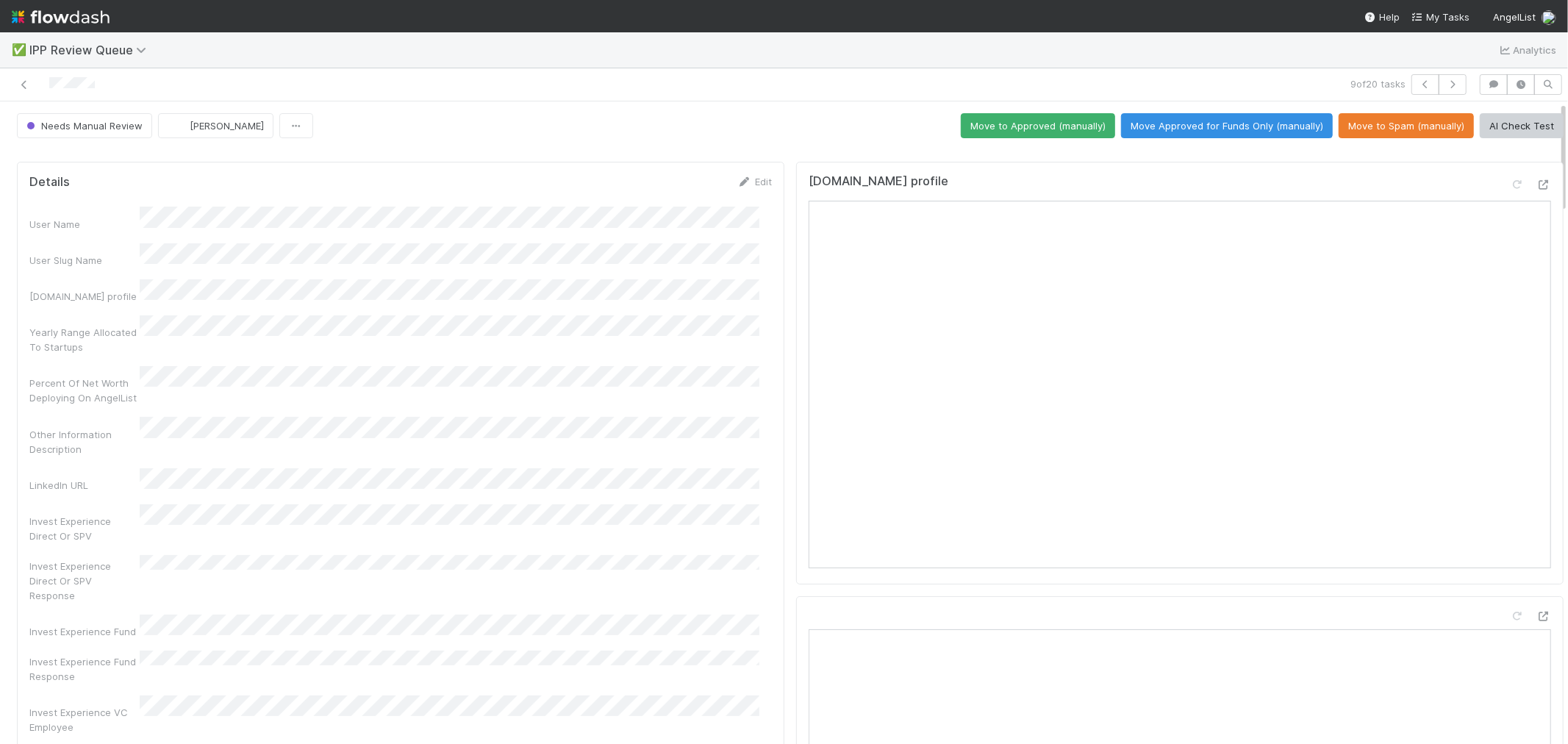
click at [685, 555] on div "Invest Experience Direct Or SPV Response" at bounding box center [400, 579] width 742 height 48
click at [1296, 132] on button "Move Approved for Funds Only (manually)" at bounding box center [1226, 125] width 211 height 25
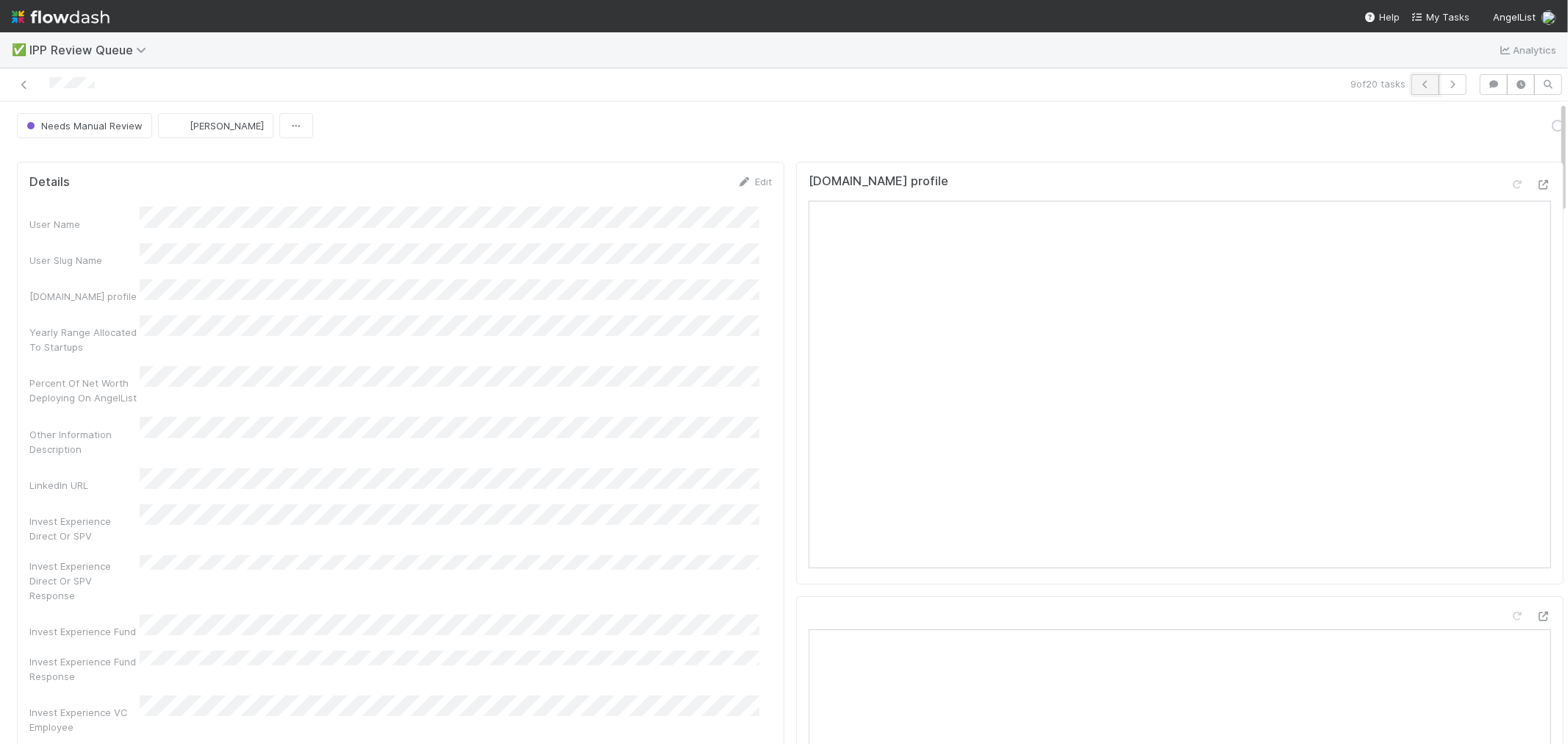
click at [1410, 83] on button "button" at bounding box center [1425, 85] width 28 height 21
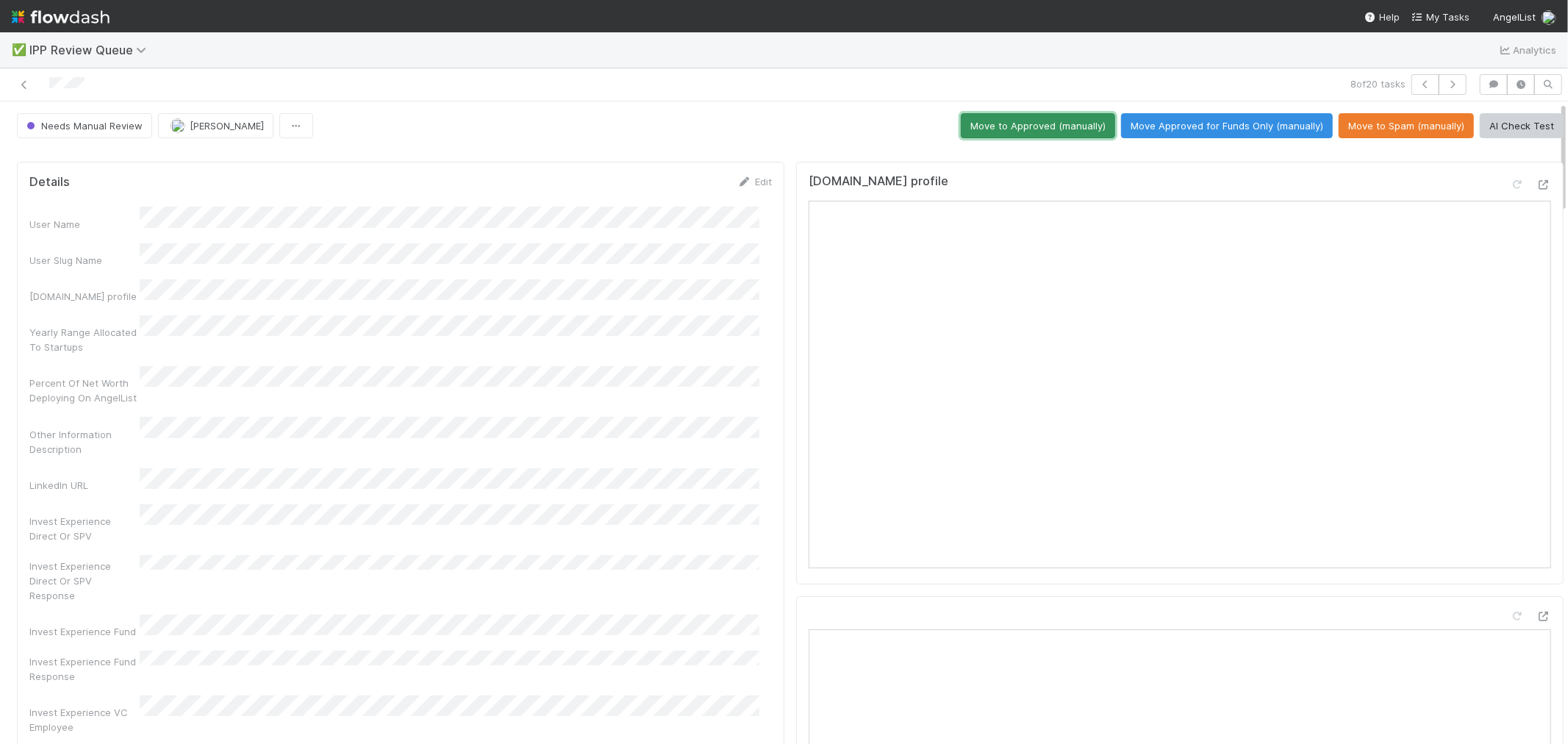
click at [1026, 135] on button "Move to Approved (manually)" at bounding box center [1038, 125] width 154 height 25
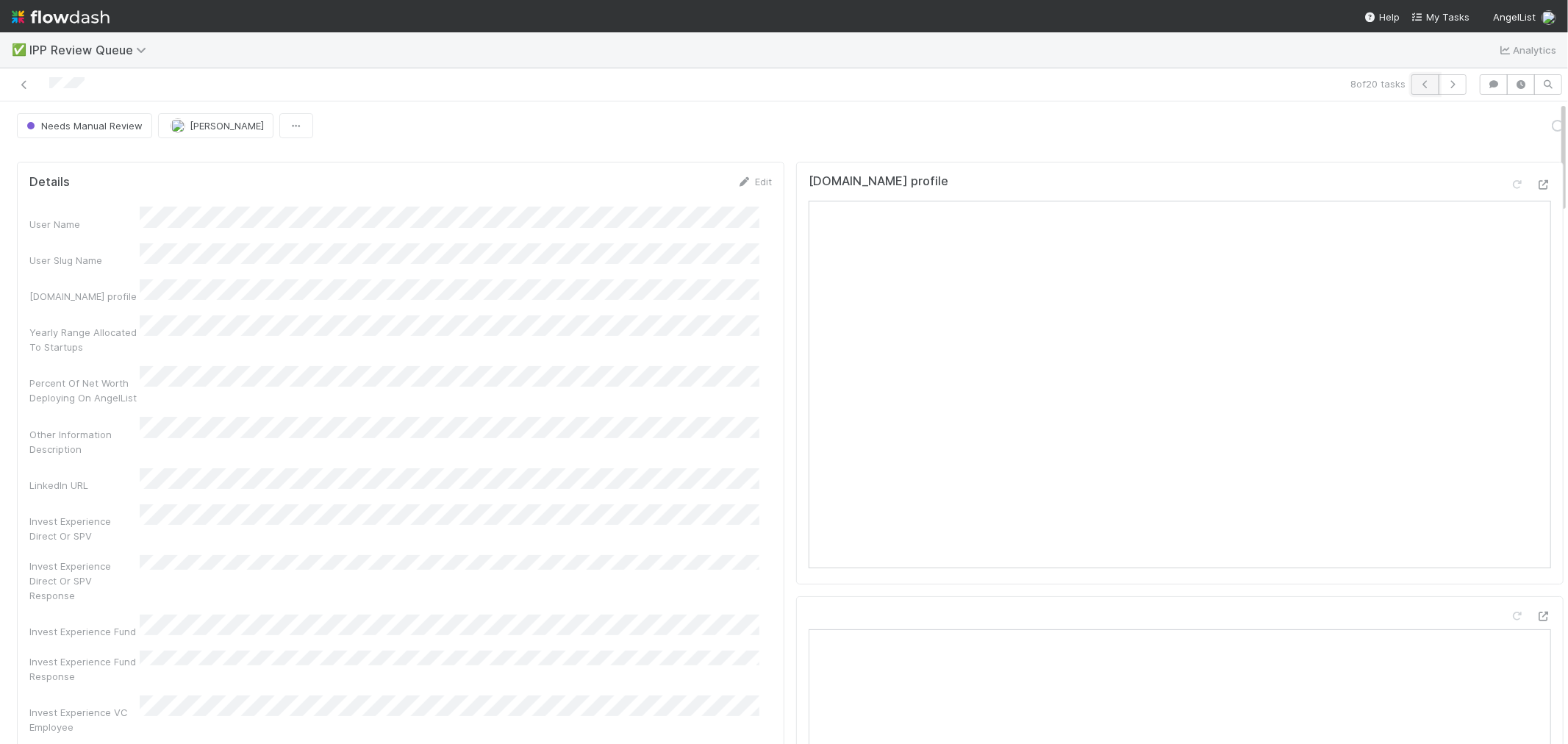
click at [1410, 88] on button "button" at bounding box center [1425, 85] width 28 height 21
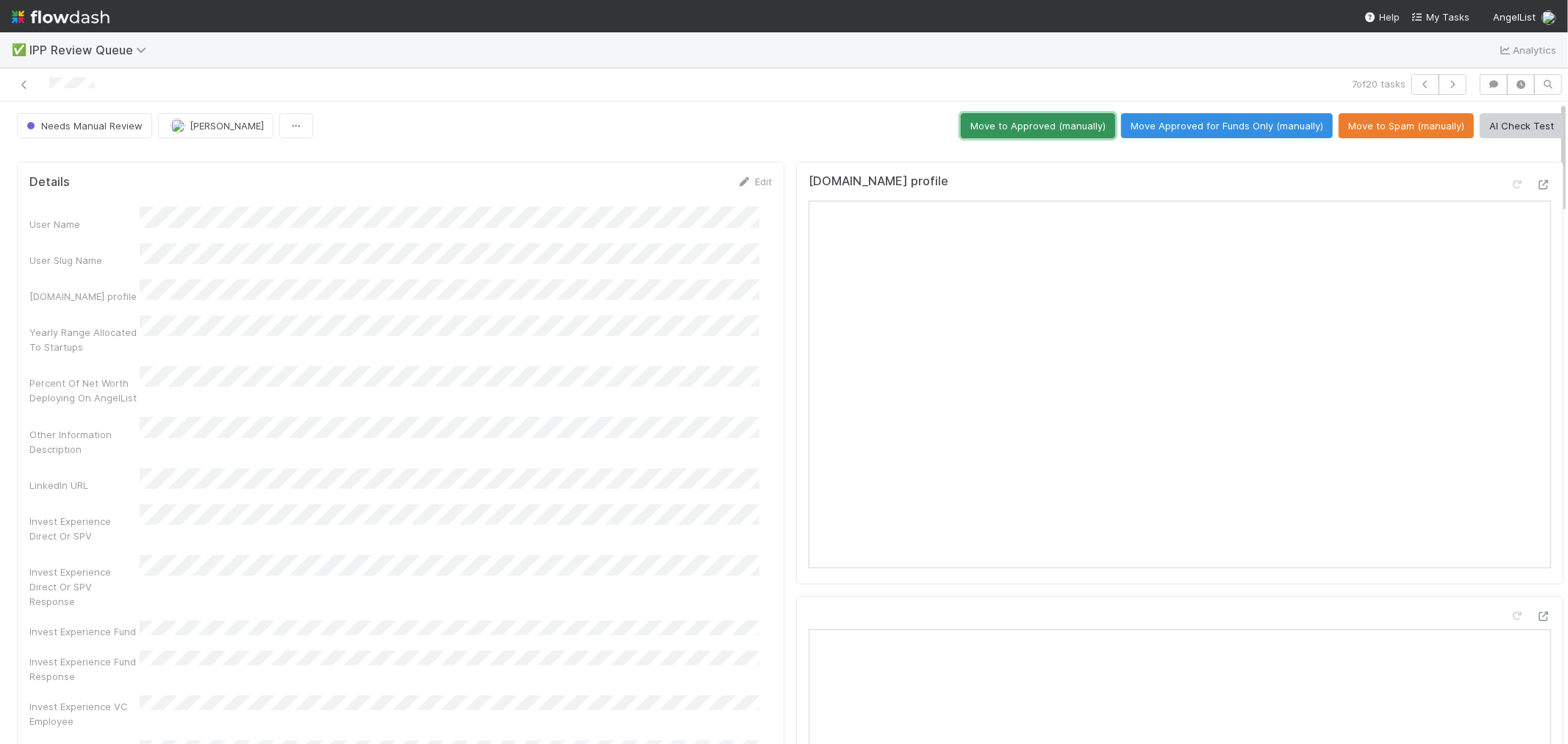
click at [1067, 129] on button "Move to Approved (manually)" at bounding box center [1038, 125] width 154 height 25
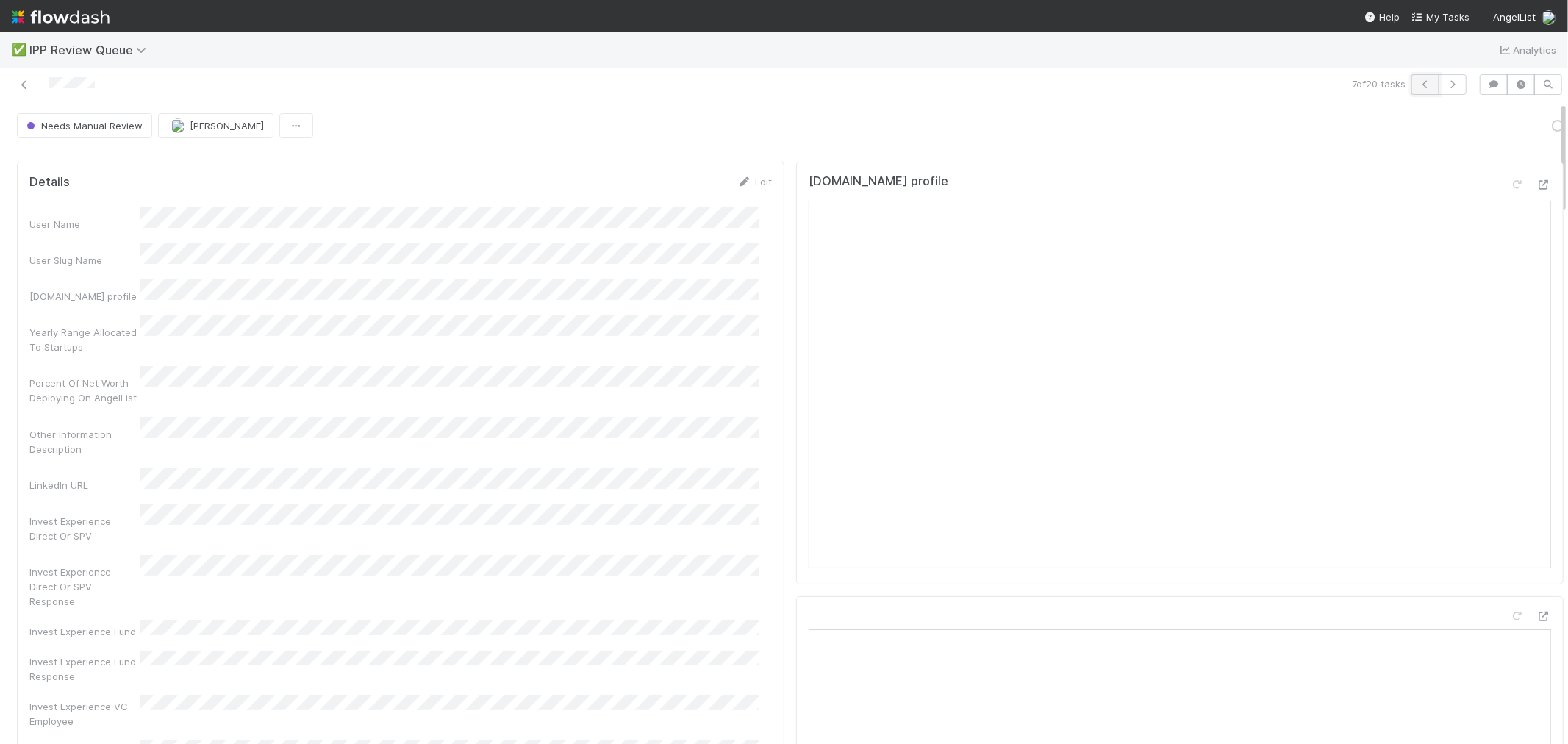
click at [1410, 91] on button "button" at bounding box center [1425, 85] width 28 height 21
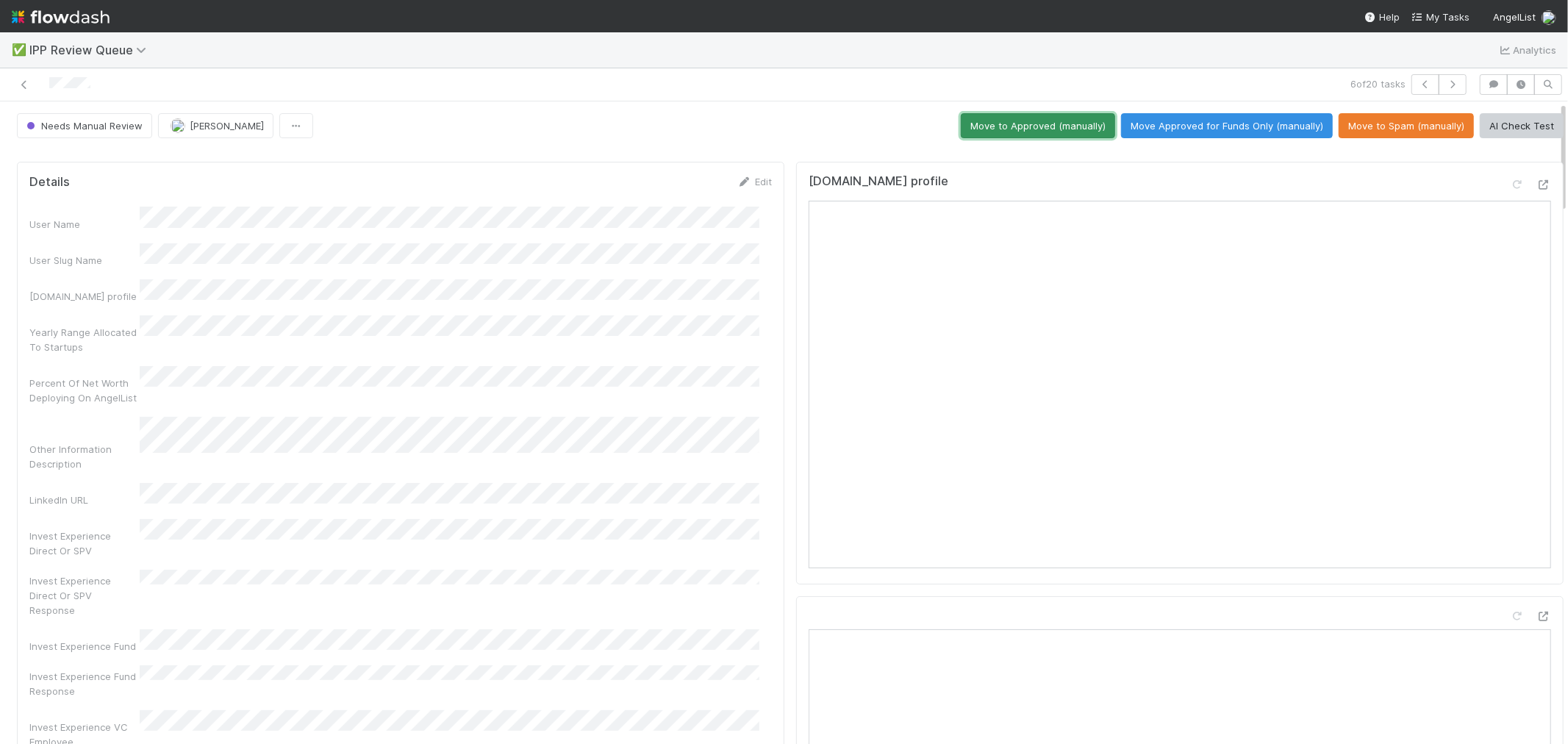
click at [1076, 130] on button "Move to Approved (manually)" at bounding box center [1038, 125] width 154 height 25
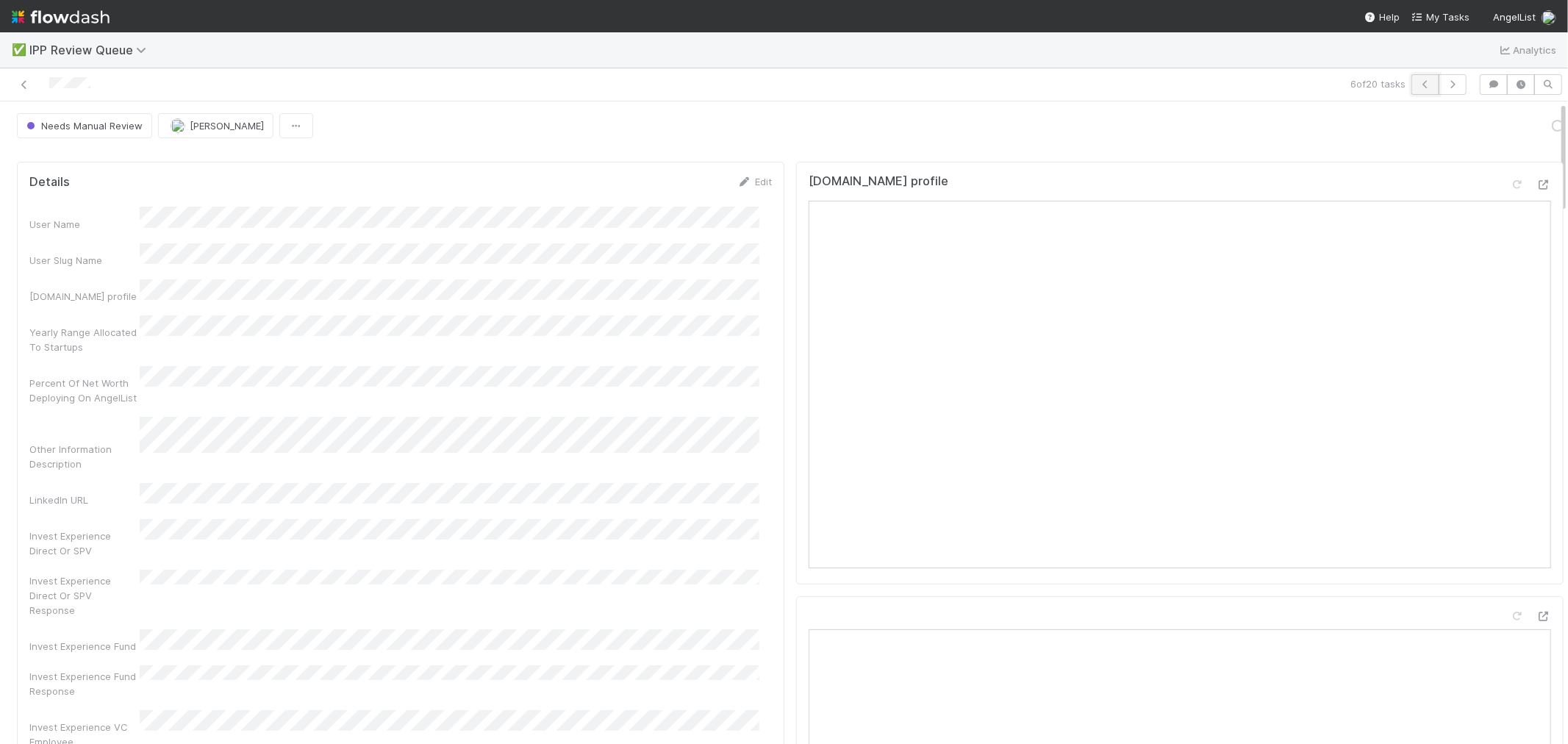
click at [1410, 81] on button "button" at bounding box center [1425, 85] width 28 height 21
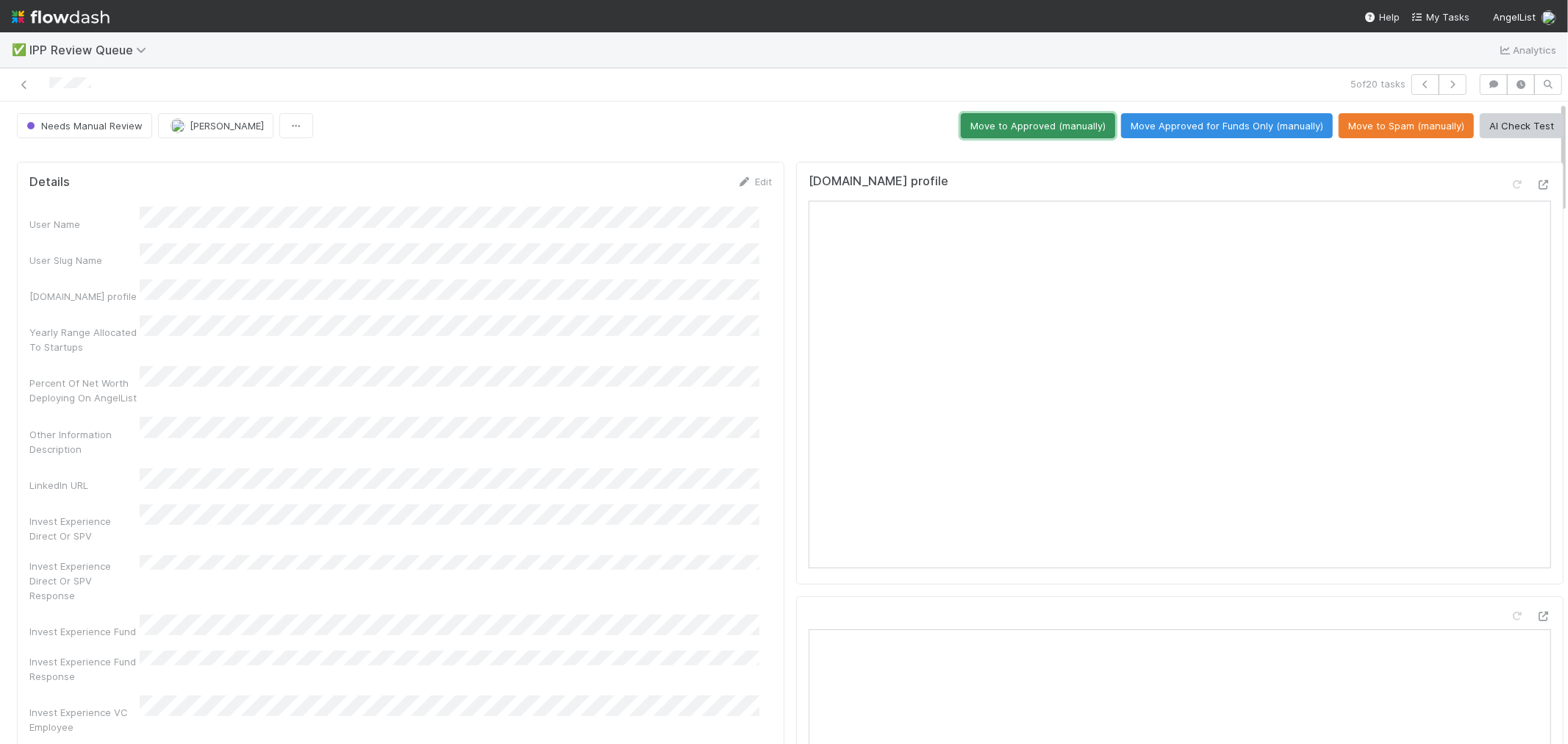
click at [1018, 128] on button "Move to Approved (manually)" at bounding box center [1038, 125] width 154 height 25
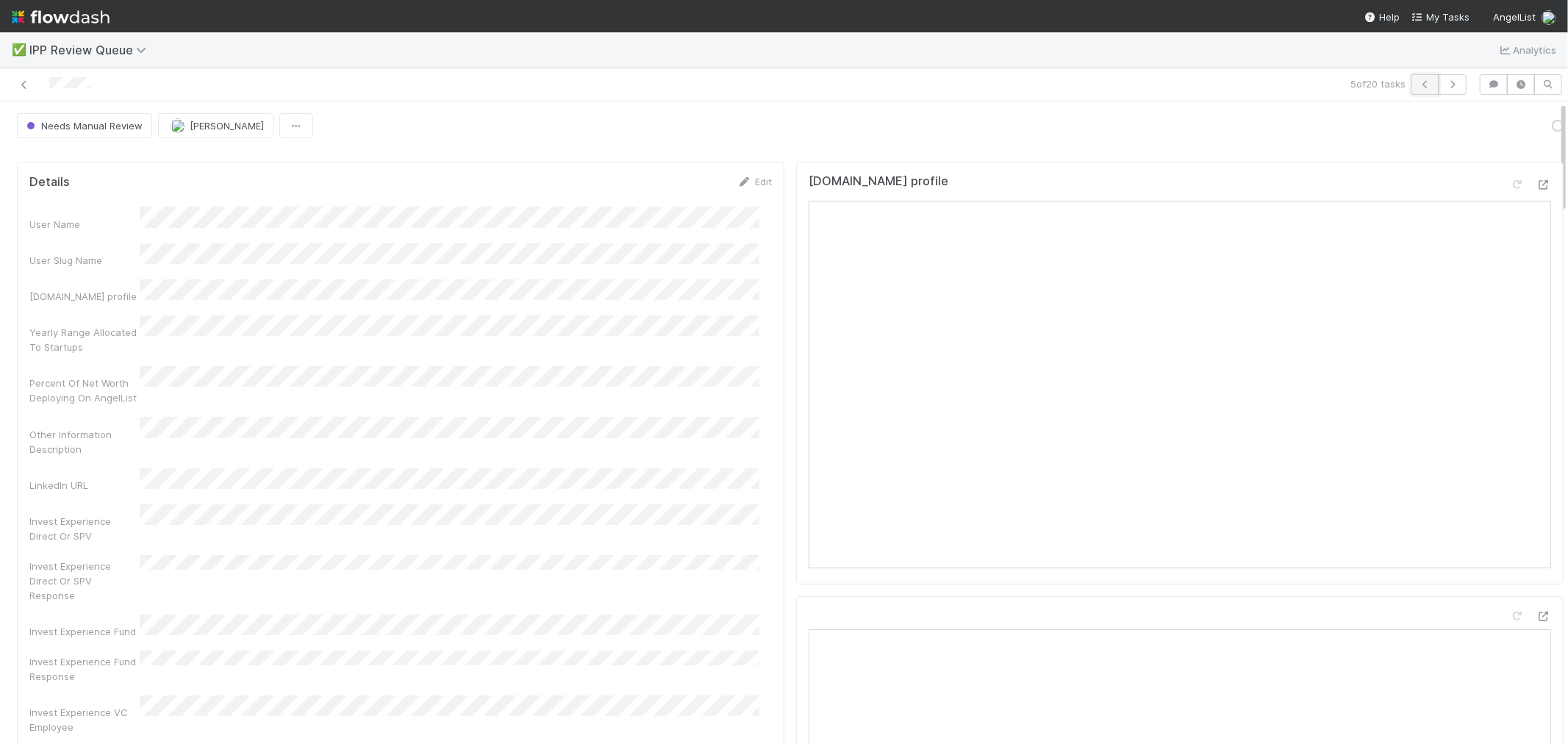
click at [1410, 88] on icon "button" at bounding box center [1425, 84] width 15 height 8
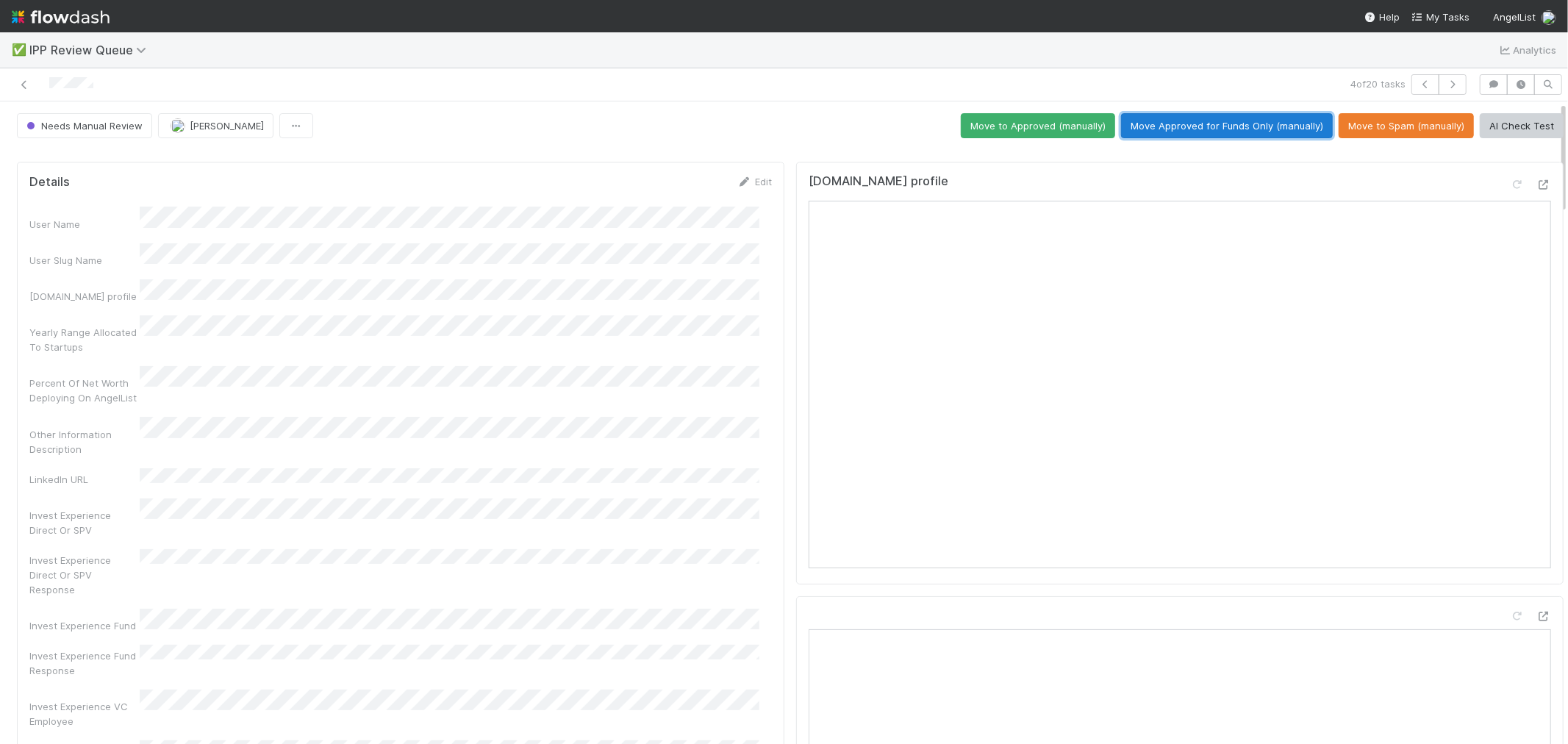
click at [1281, 128] on button "Move Approved for Funds Only (manually)" at bounding box center [1226, 125] width 211 height 25
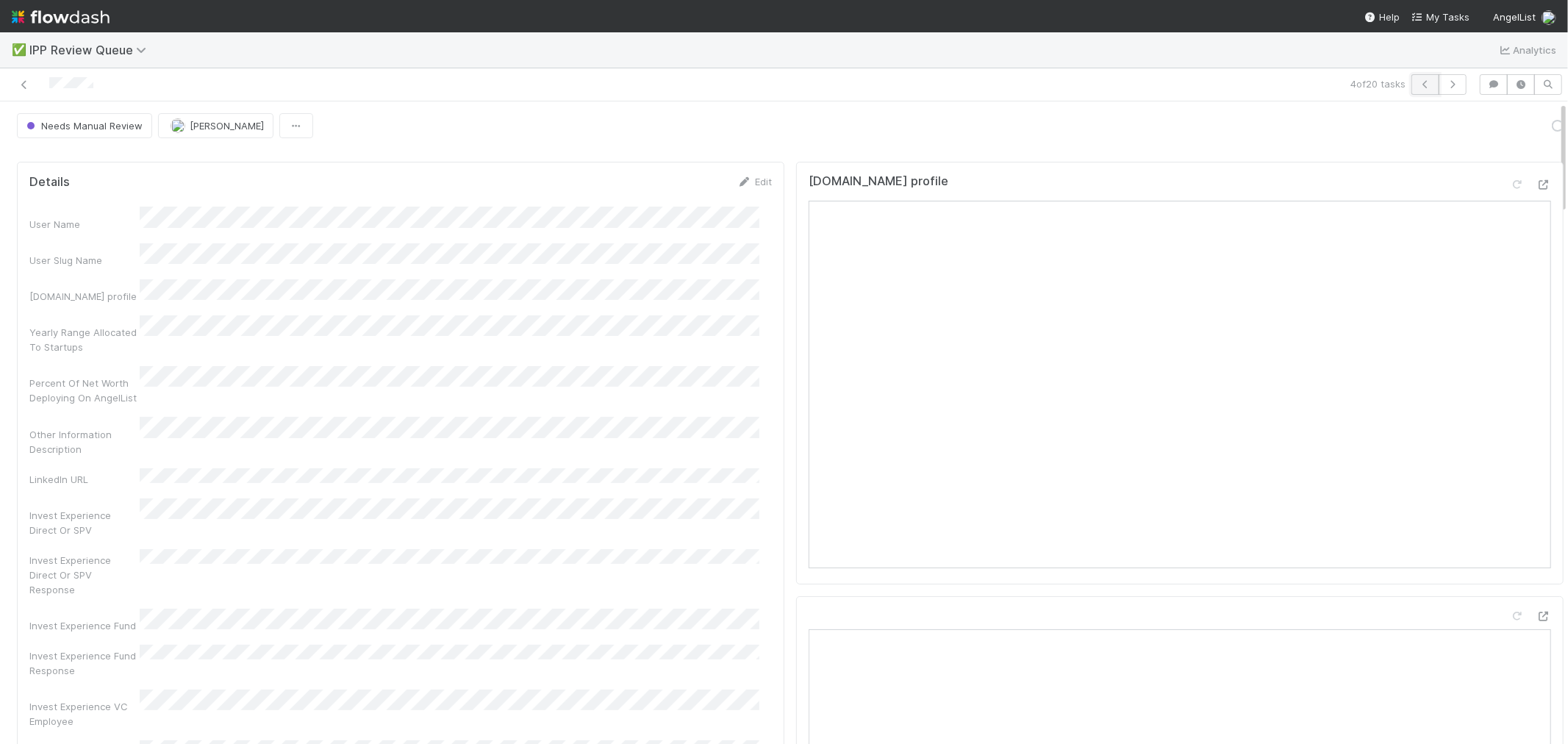
click at [1410, 85] on button "button" at bounding box center [1425, 85] width 28 height 21
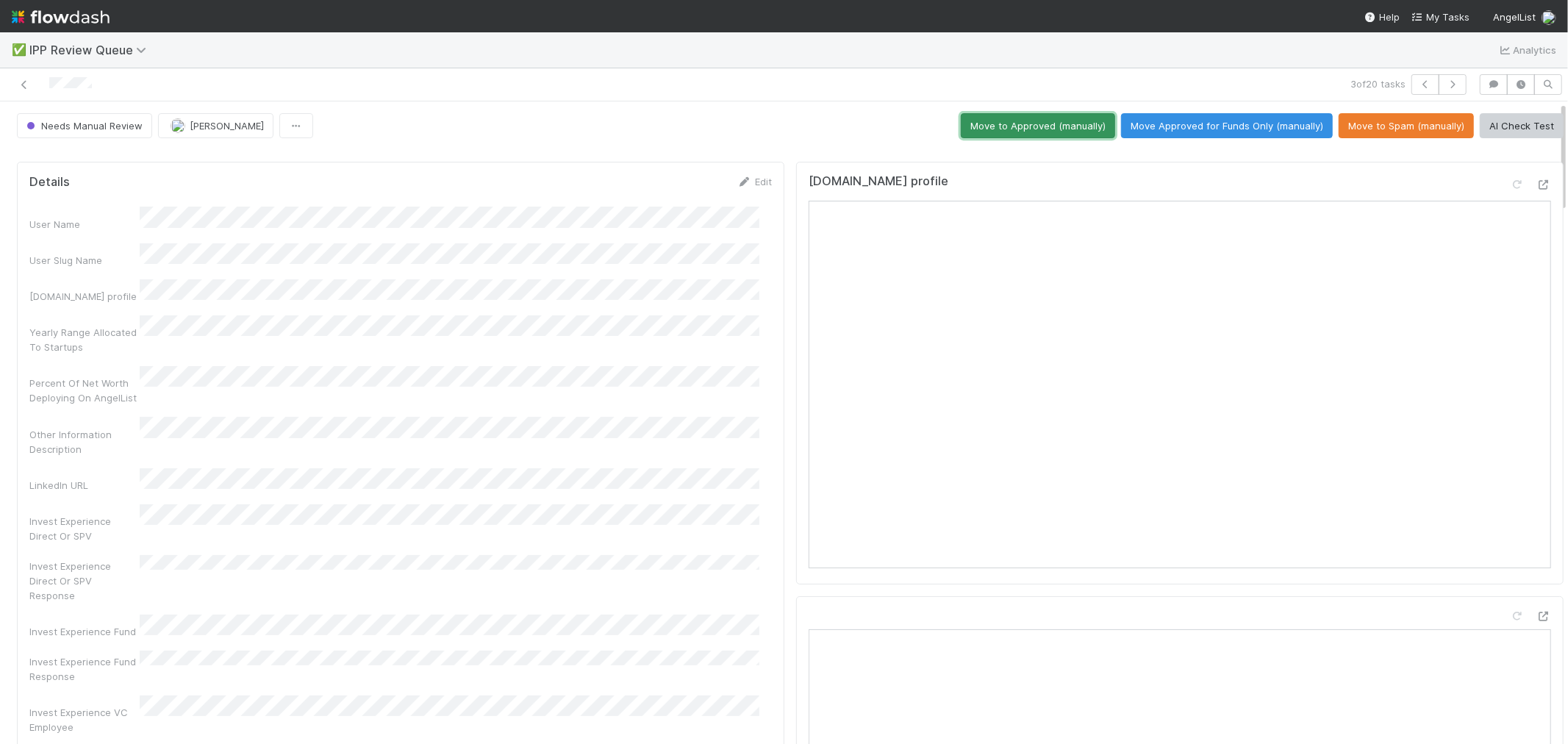
click at [1004, 132] on button "Move to Approved (manually)" at bounding box center [1038, 125] width 154 height 25
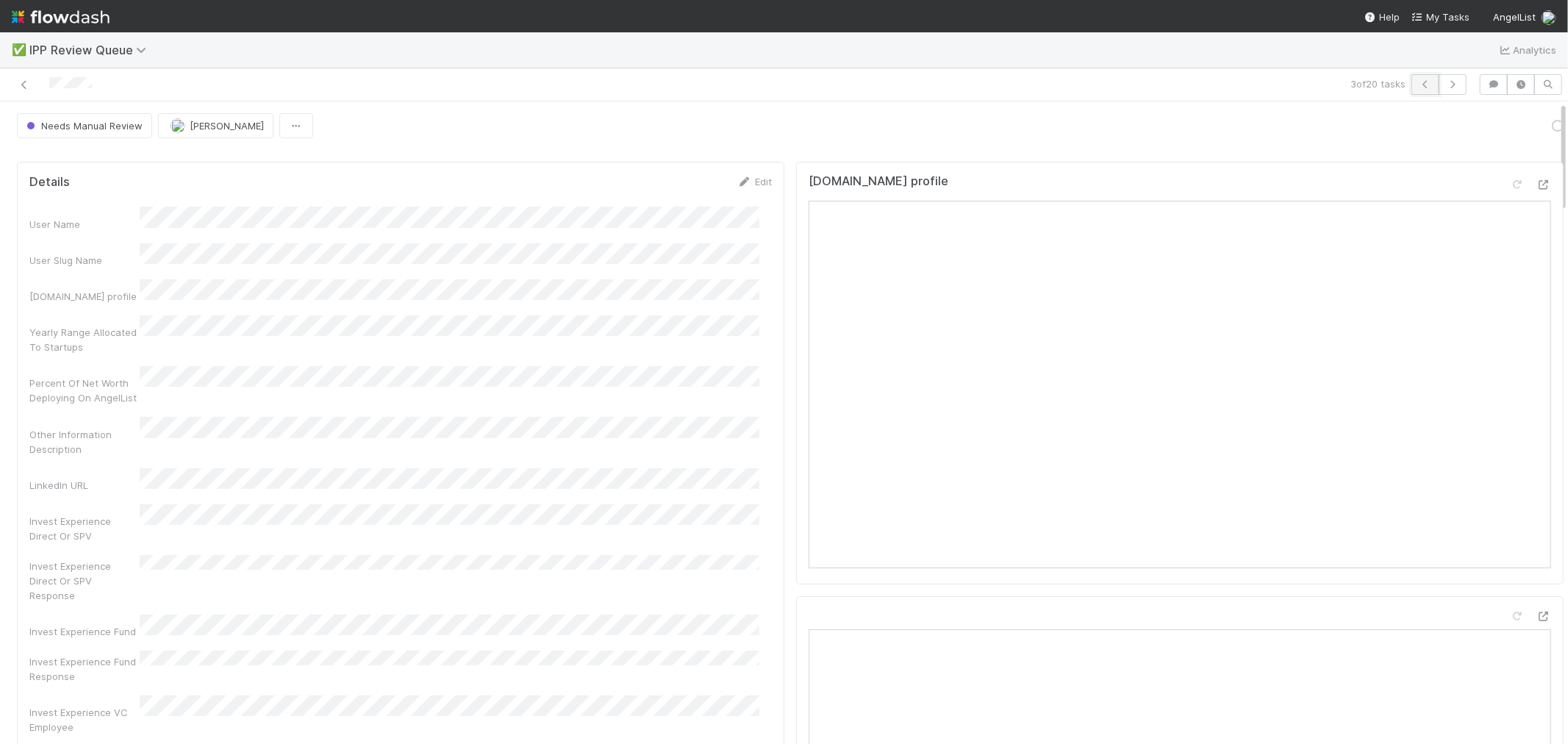
click at [1410, 81] on icon "button" at bounding box center [1425, 84] width 15 height 8
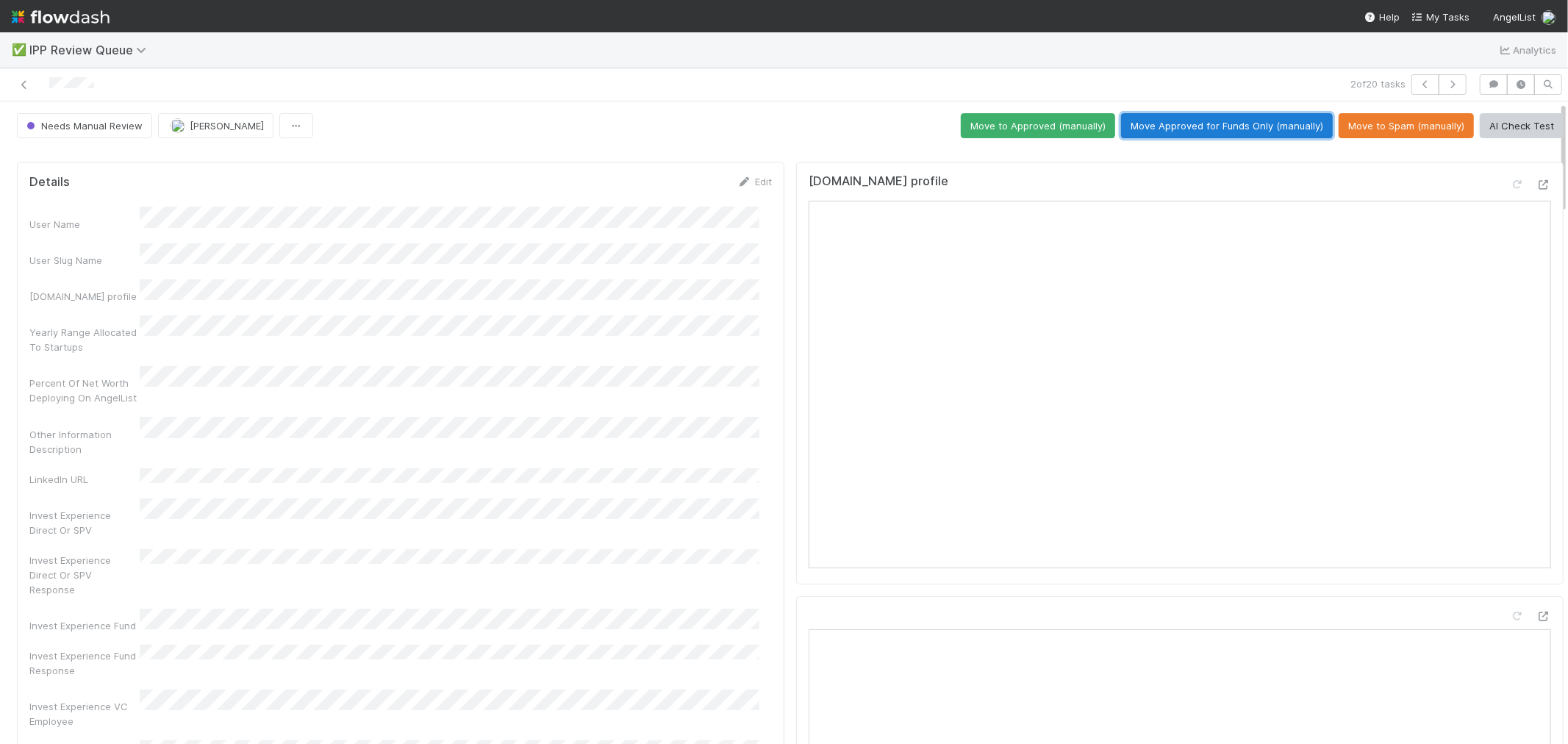
click at [1251, 127] on button "Move Approved for Funds Only (manually)" at bounding box center [1226, 125] width 211 height 25
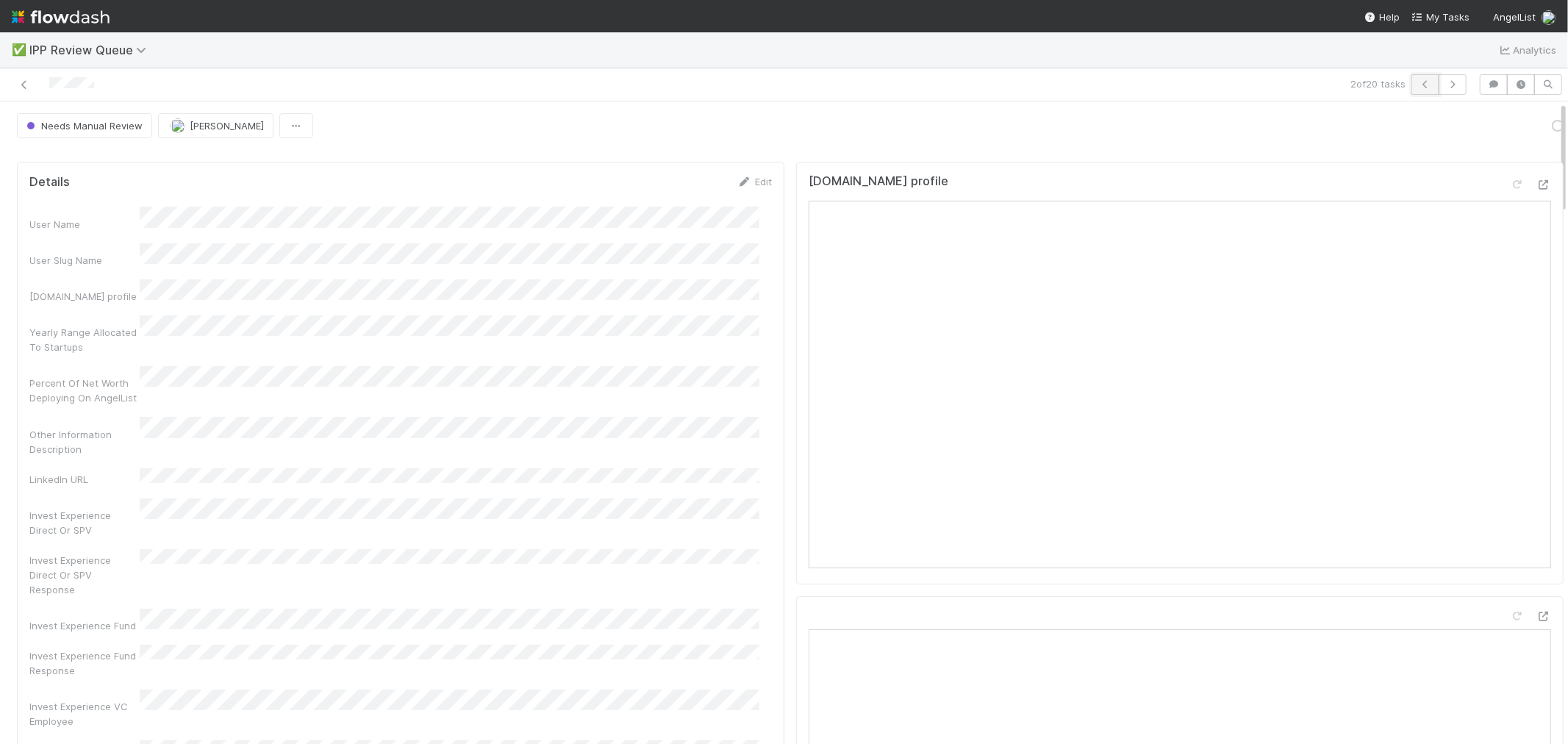
click at [1410, 86] on icon "button" at bounding box center [1425, 84] width 15 height 8
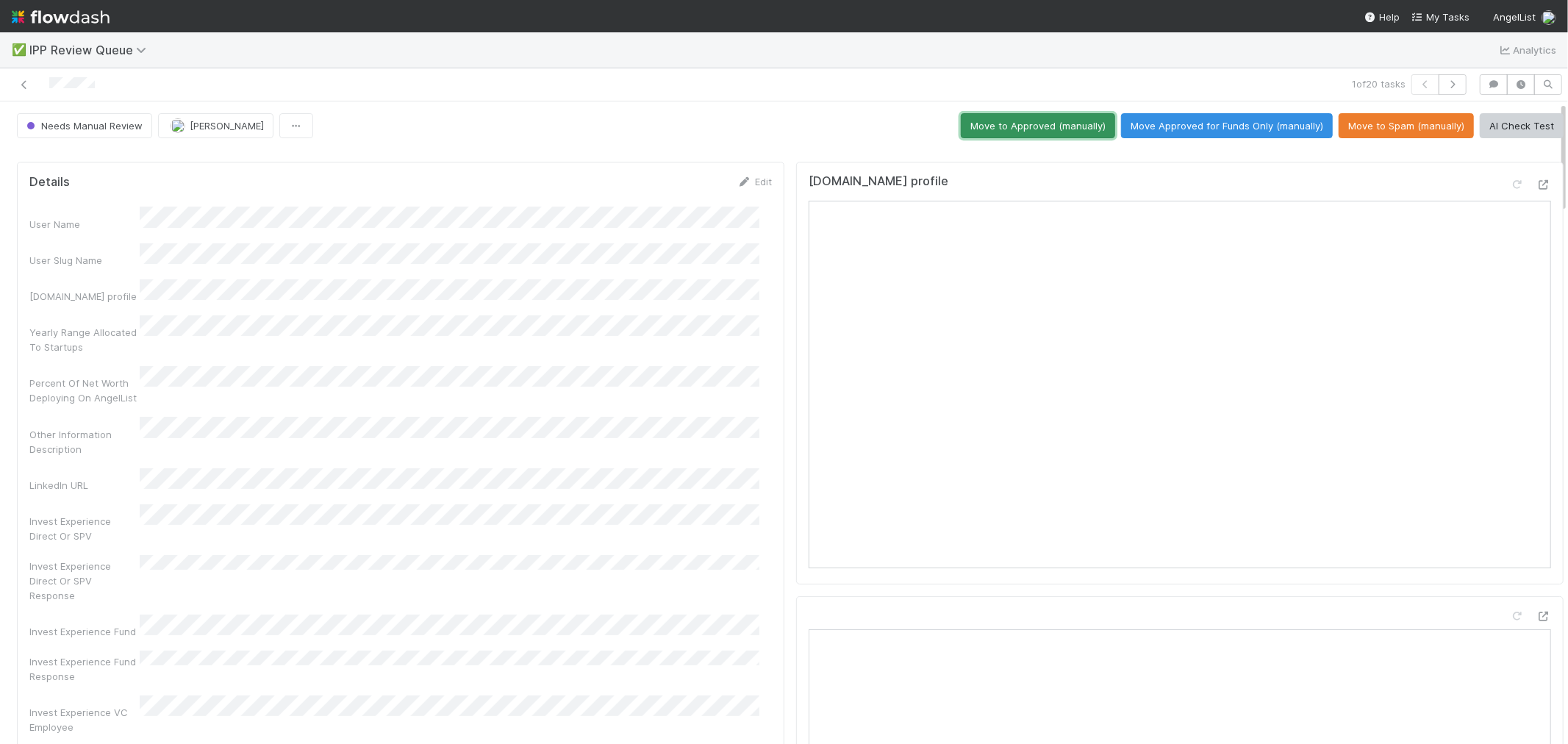
click at [976, 132] on button "Move to Approved (manually)" at bounding box center [1038, 125] width 154 height 25
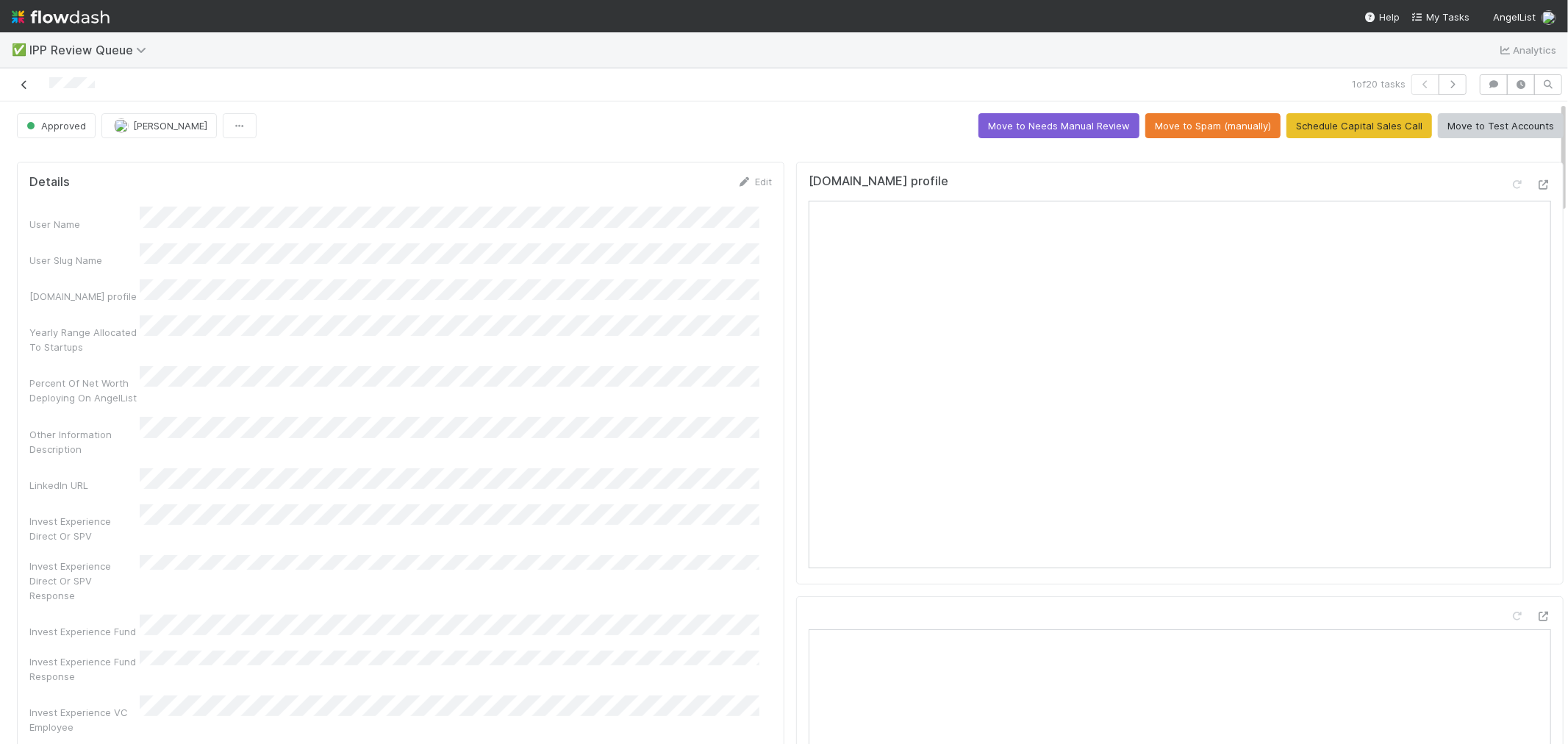
click at [21, 85] on icon at bounding box center [24, 85] width 15 height 9
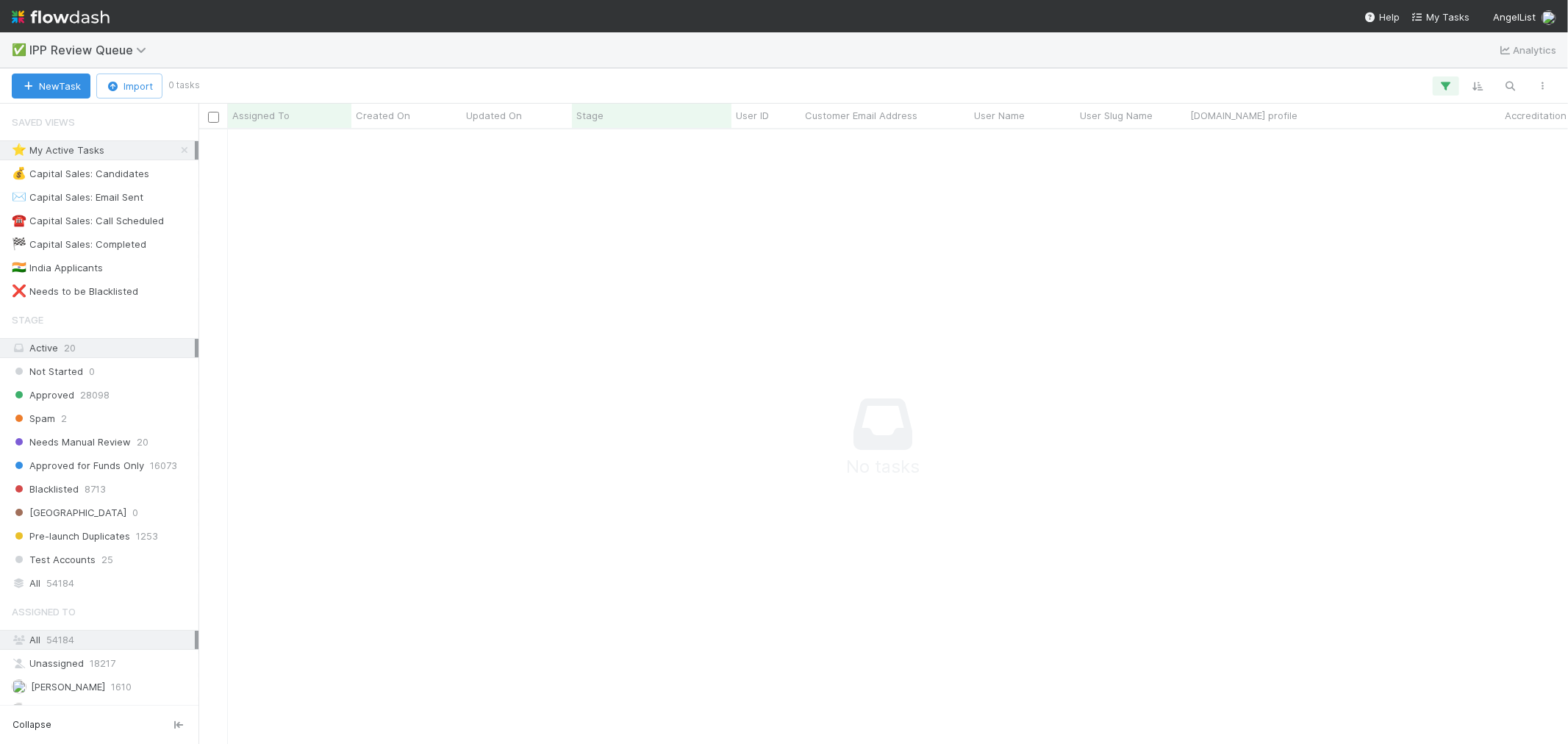
scroll to position [590, 1345]
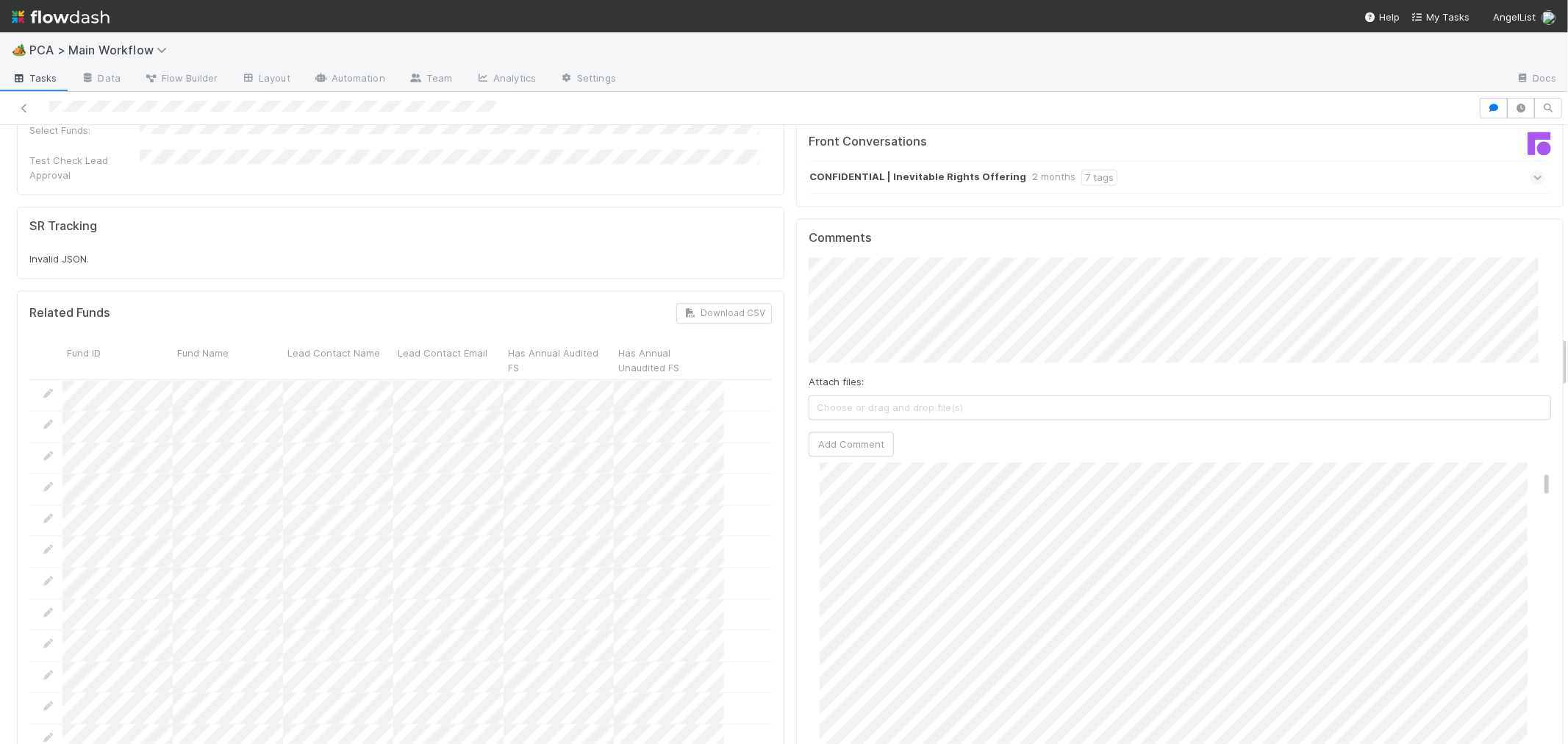
scroll to position [244, 0]
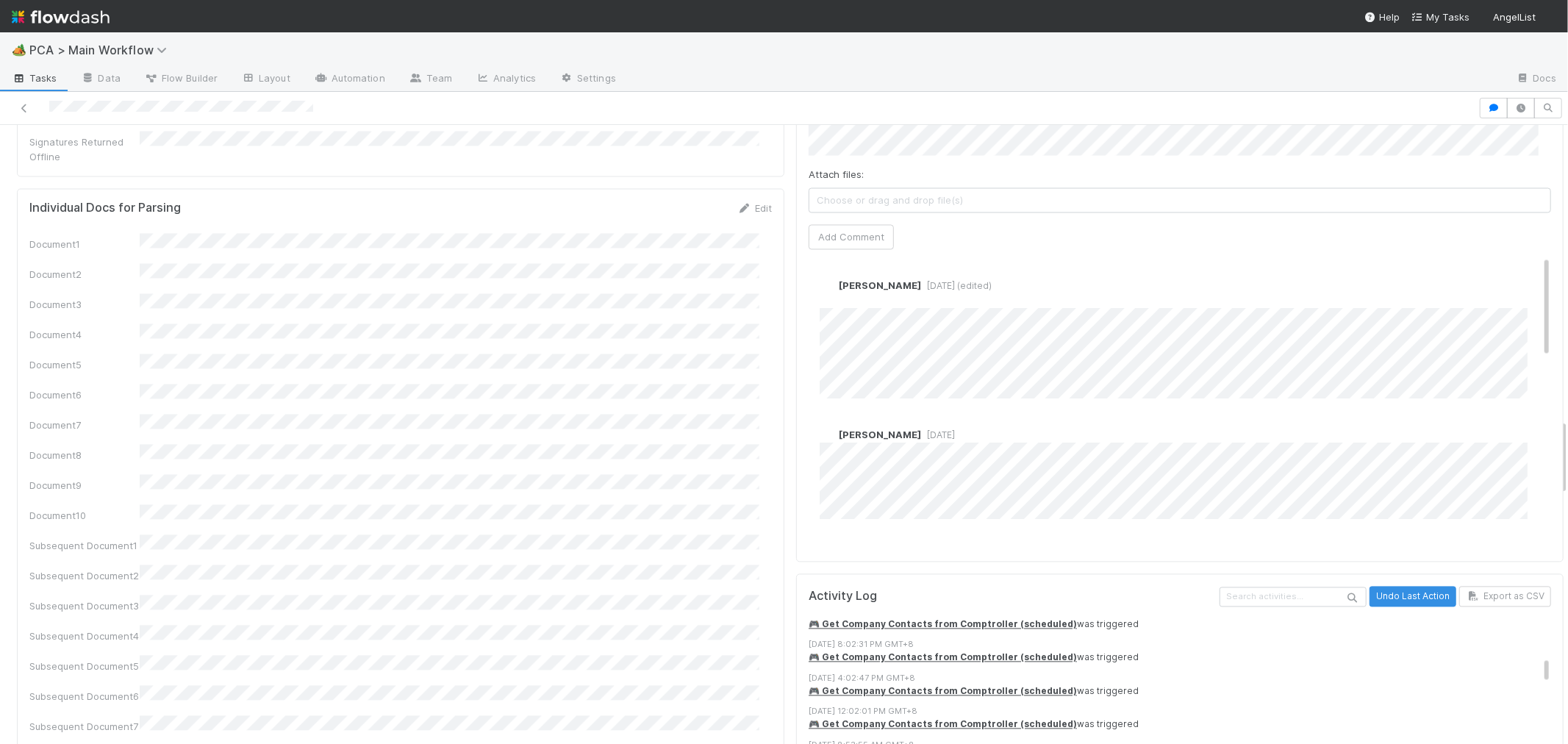
scroll to position [571, 0]
